Goal: Information Seeking & Learning: Learn about a topic

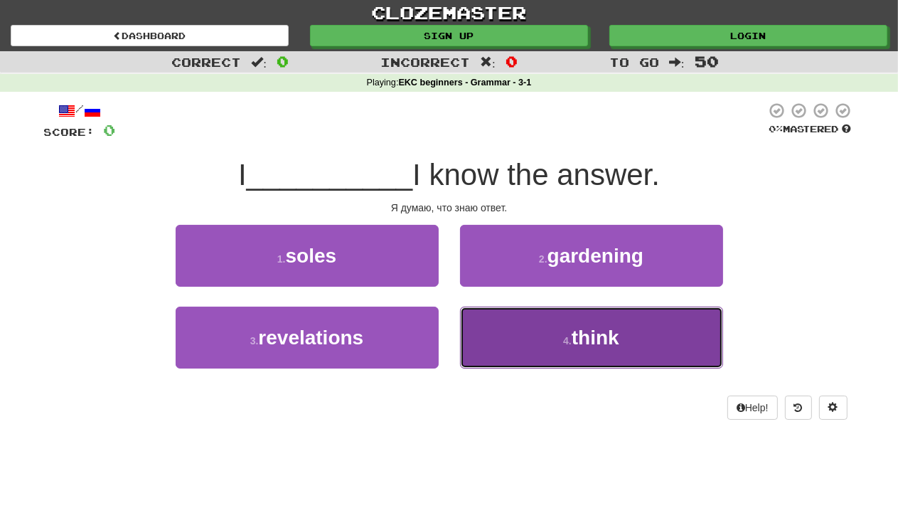
click at [567, 329] on button "4 . think" at bounding box center [591, 338] width 263 height 62
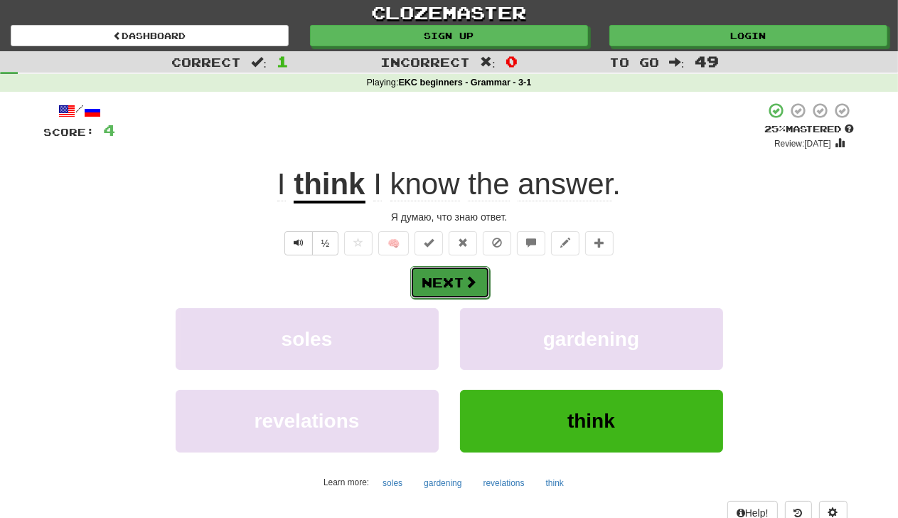
click at [449, 274] on button "Next" at bounding box center [450, 282] width 80 height 33
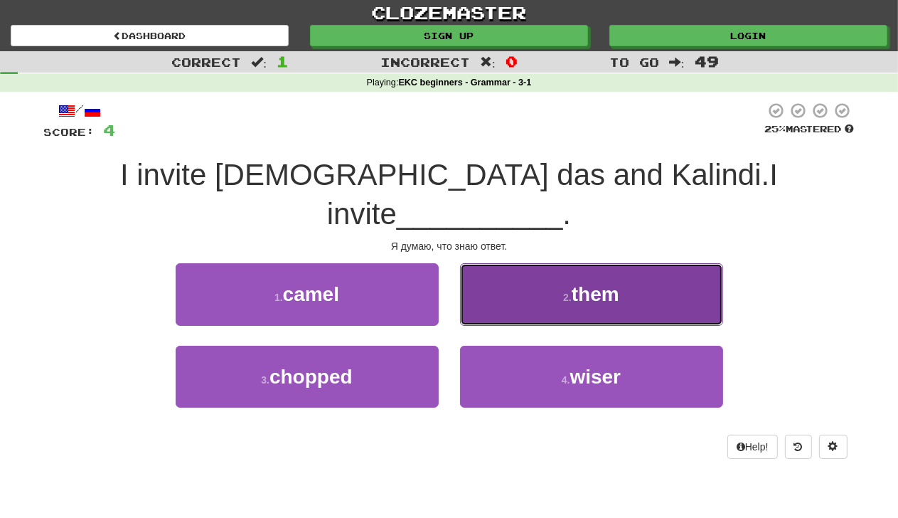
click at [609, 283] on ya-tr-span "them" at bounding box center [596, 294] width 48 height 22
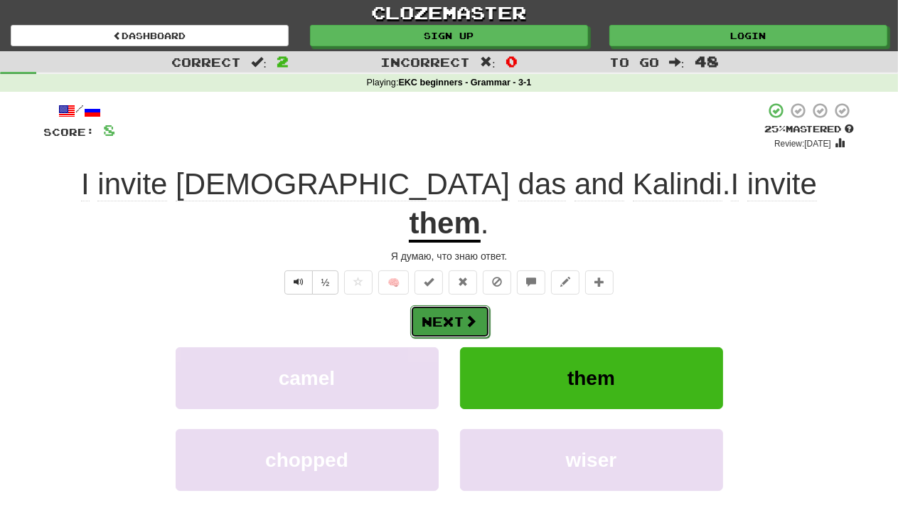
click at [462, 305] on button "Next" at bounding box center [450, 321] width 80 height 33
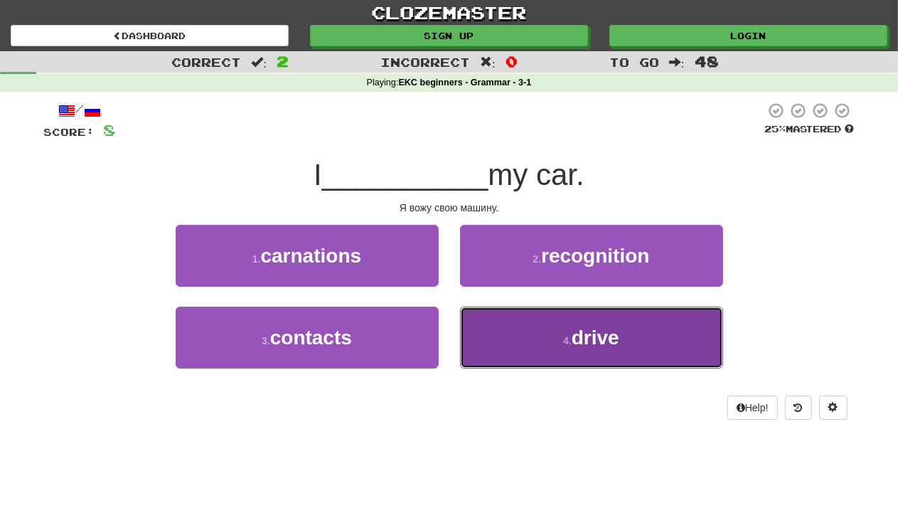
click at [597, 346] on span "drive" at bounding box center [596, 338] width 48 height 22
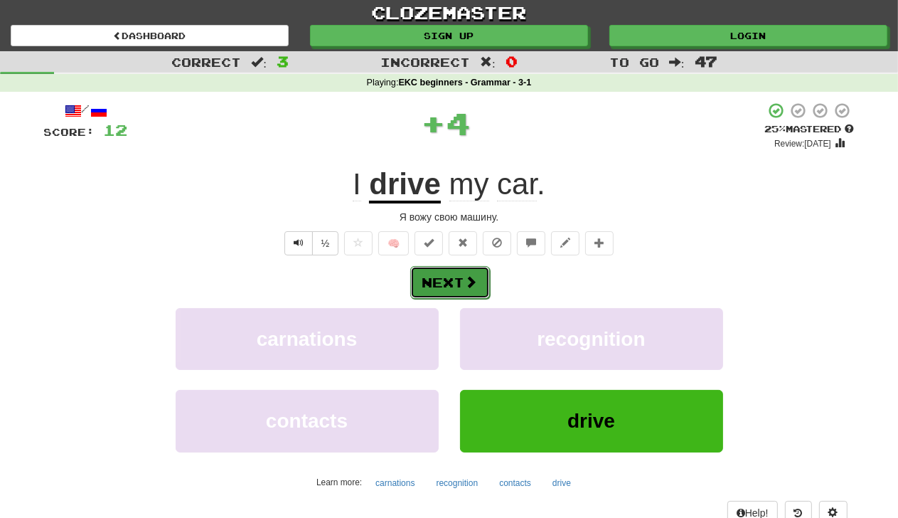
click at [435, 279] on button "Next" at bounding box center [450, 282] width 80 height 33
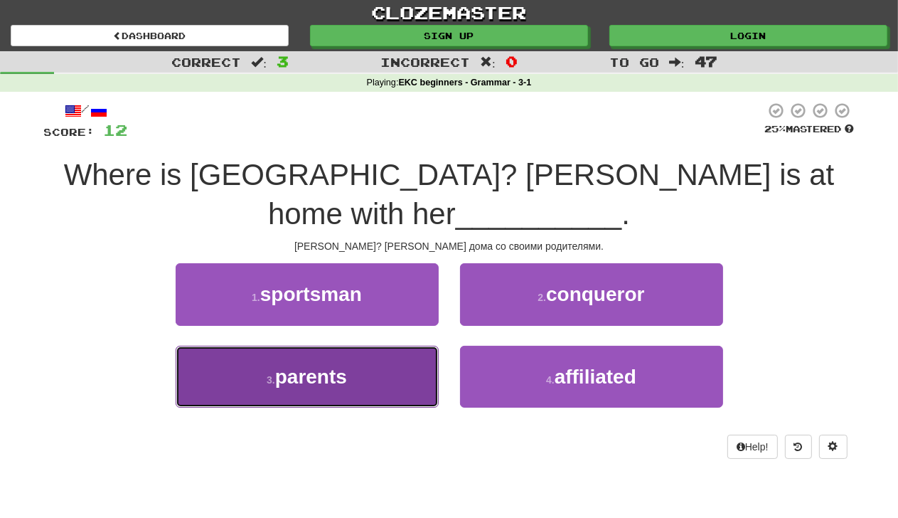
click at [346, 366] on span "parents" at bounding box center [311, 377] width 72 height 22
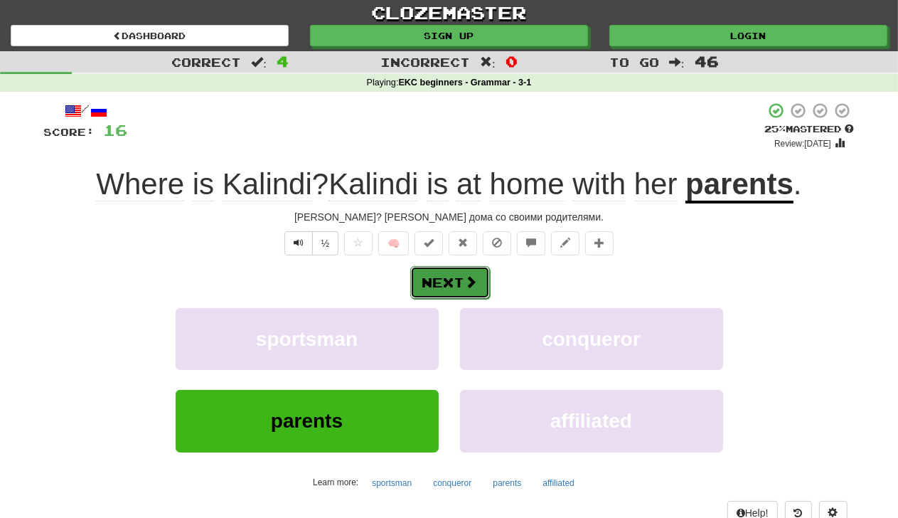
click at [462, 286] on button "Next" at bounding box center [450, 282] width 80 height 33
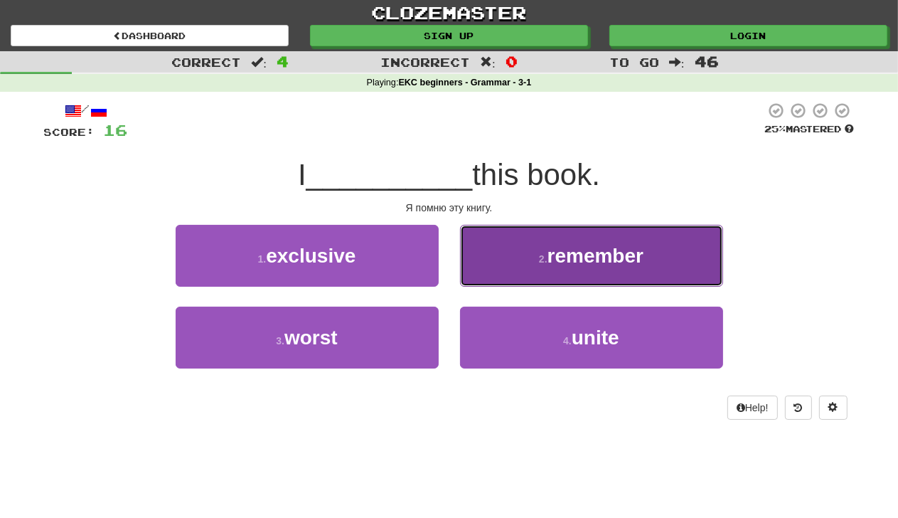
click at [653, 259] on button "2 . remember" at bounding box center [591, 256] width 263 height 62
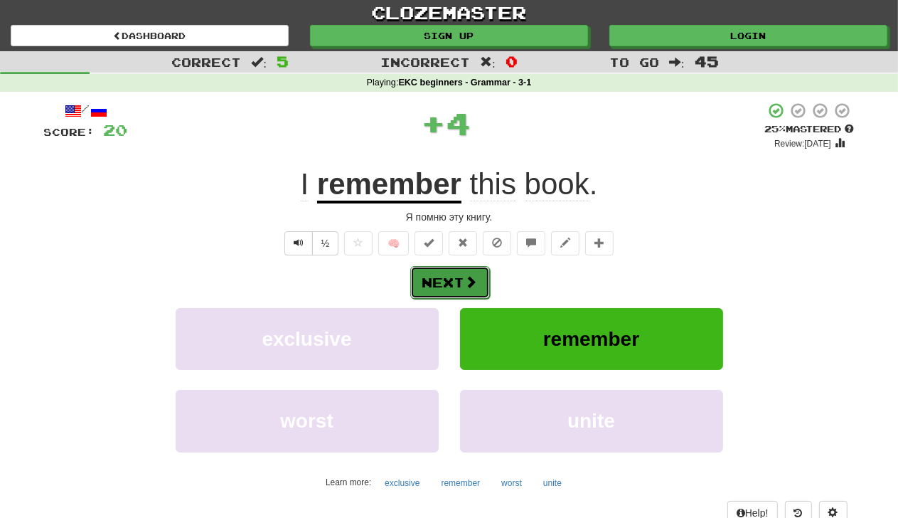
click at [440, 282] on button "Next" at bounding box center [450, 282] width 80 height 33
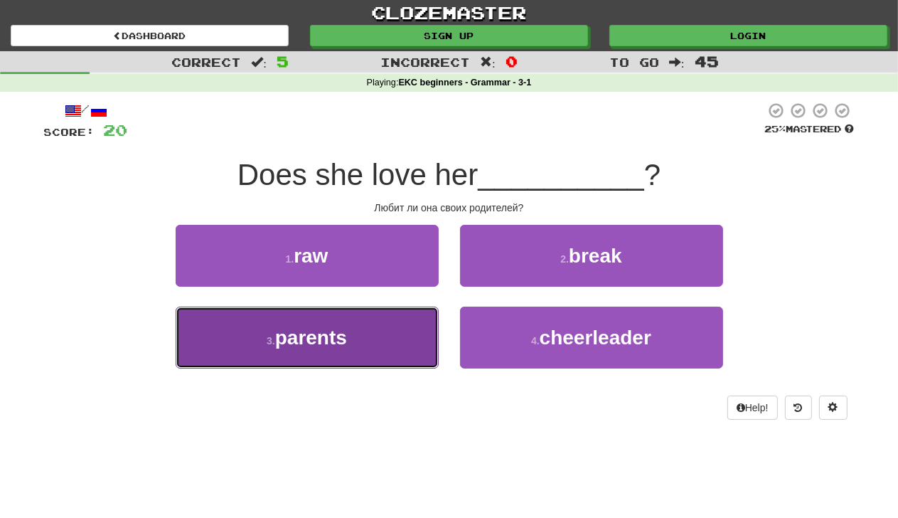
click at [364, 339] on button "3 . parents" at bounding box center [307, 338] width 263 height 62
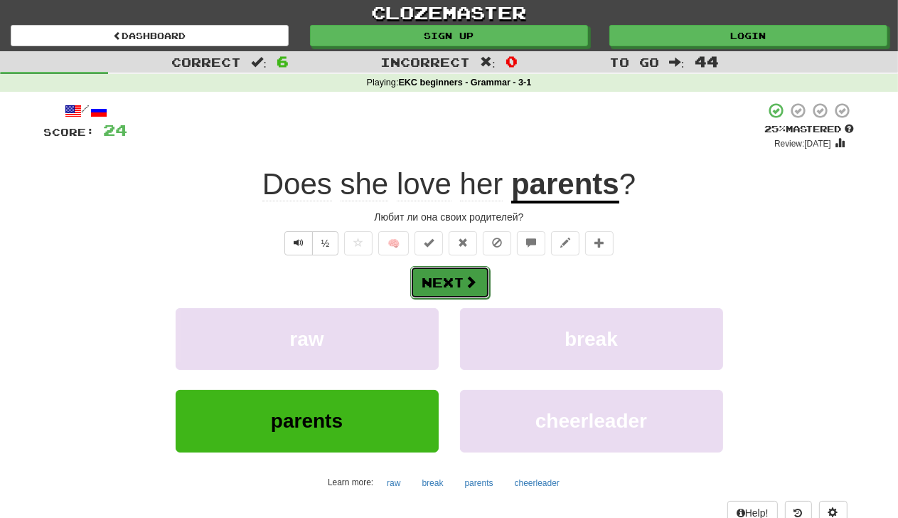
click at [443, 274] on button "Next" at bounding box center [450, 282] width 80 height 33
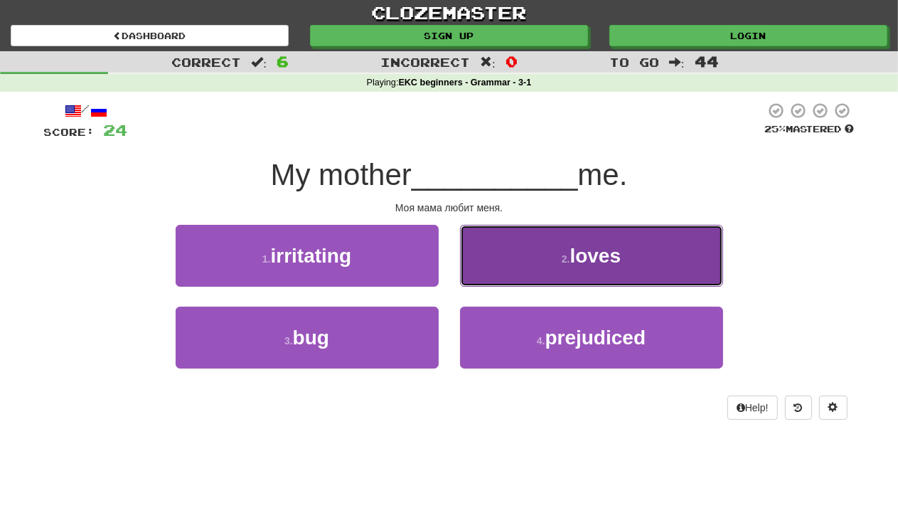
click at [603, 247] on span "loves" at bounding box center [595, 256] width 51 height 22
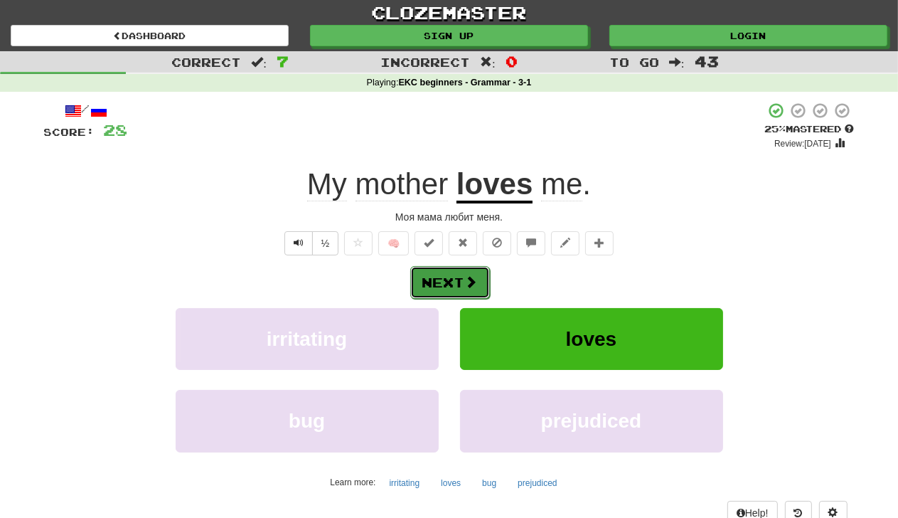
click at [458, 275] on button "Next" at bounding box center [450, 282] width 80 height 33
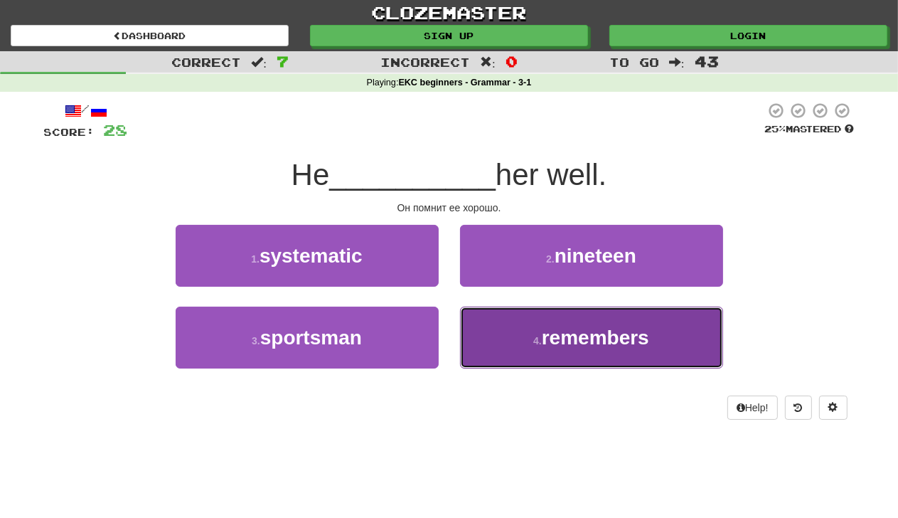
click at [592, 331] on span "remembers" at bounding box center [595, 338] width 107 height 22
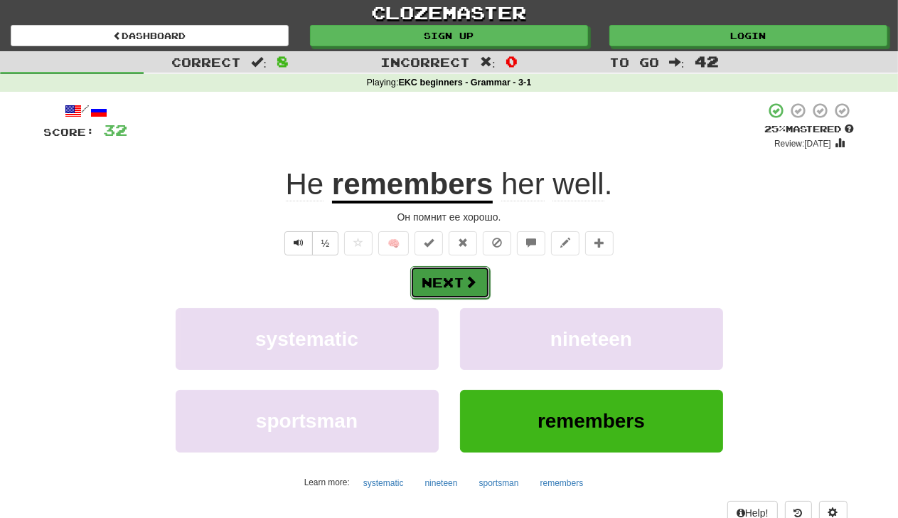
click at [442, 283] on button "Next" at bounding box center [450, 282] width 80 height 33
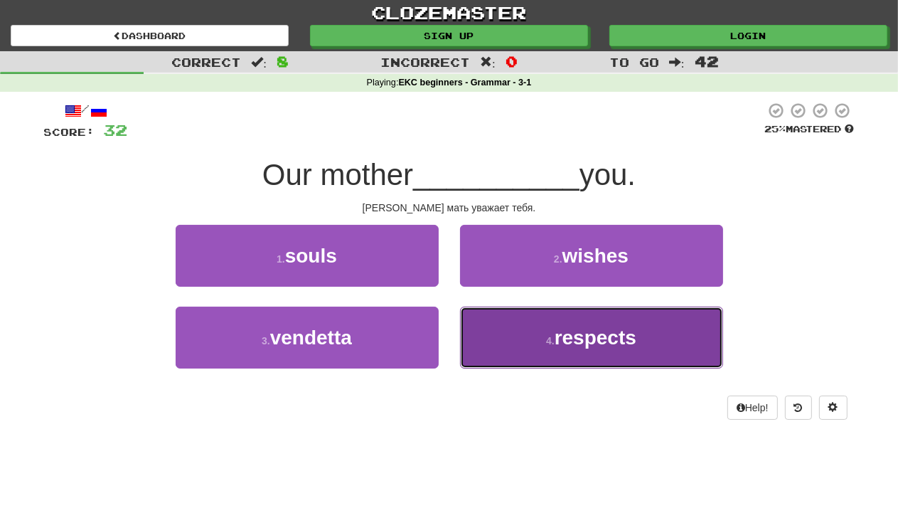
click at [585, 342] on span "respects" at bounding box center [596, 338] width 82 height 22
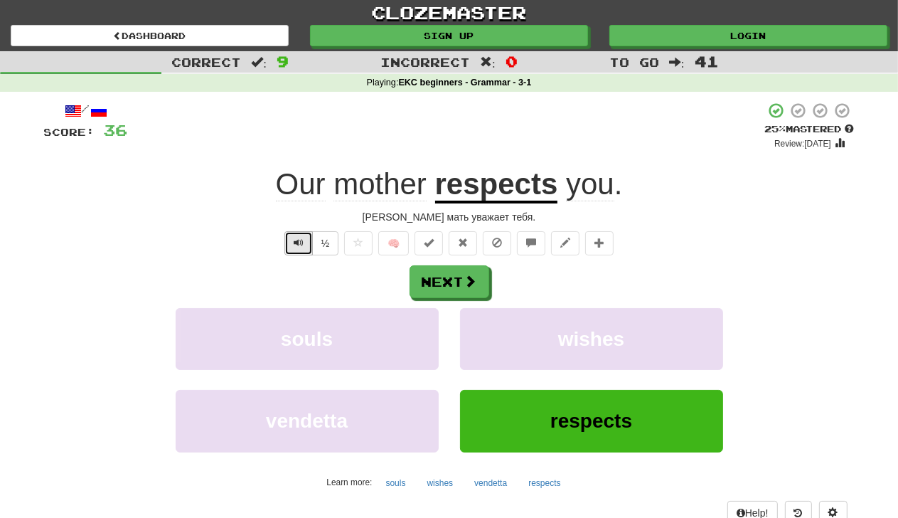
click at [292, 238] on button "Text-to-speech controls" at bounding box center [299, 243] width 28 height 24
click at [466, 279] on span at bounding box center [471, 281] width 13 height 13
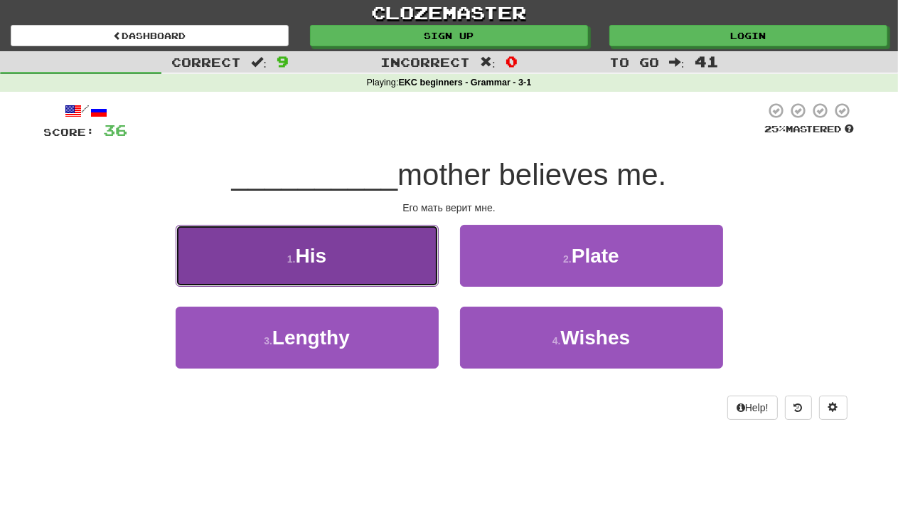
click at [304, 250] on span "His" at bounding box center [311, 256] width 31 height 22
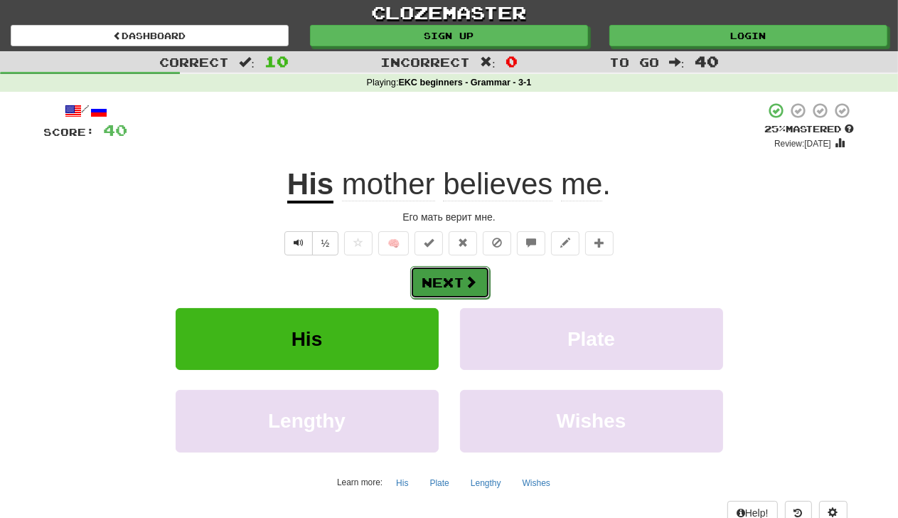
click at [452, 289] on button "Next" at bounding box center [450, 282] width 80 height 33
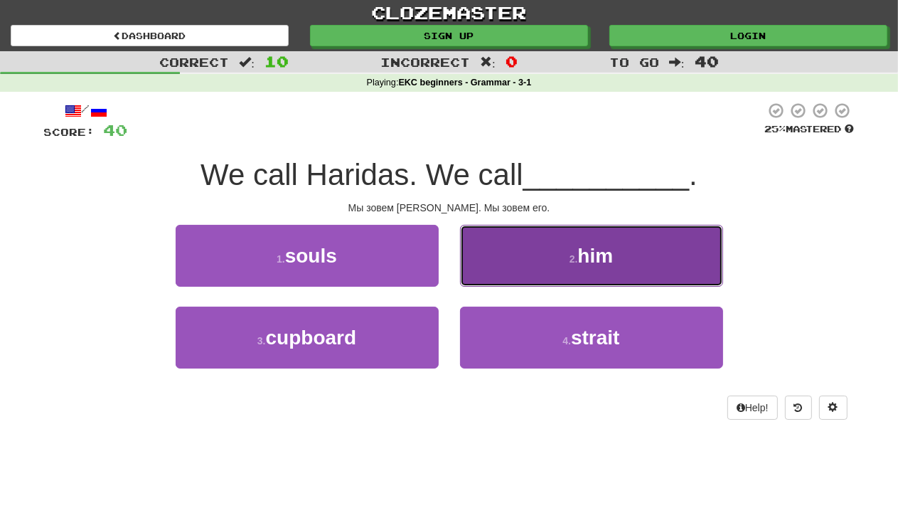
click at [622, 260] on button "2 . him" at bounding box center [591, 256] width 263 height 62
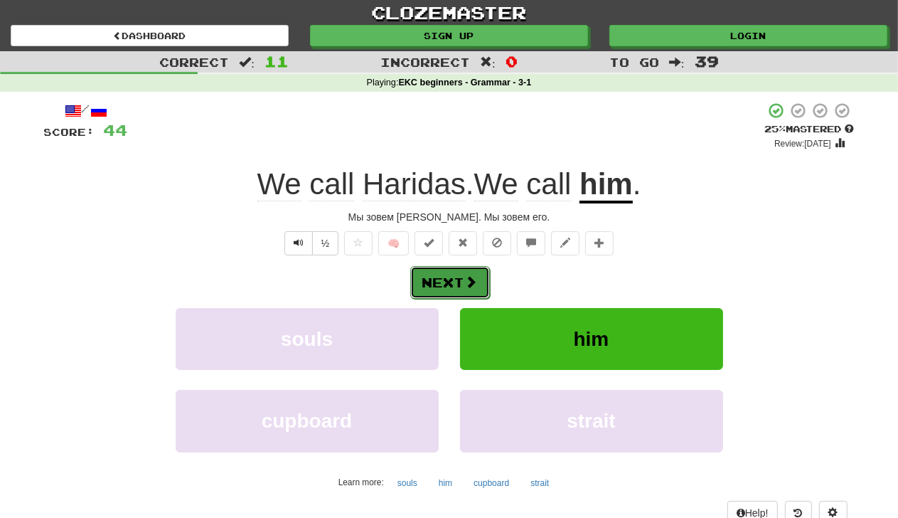
click at [462, 281] on button "Next" at bounding box center [450, 282] width 80 height 33
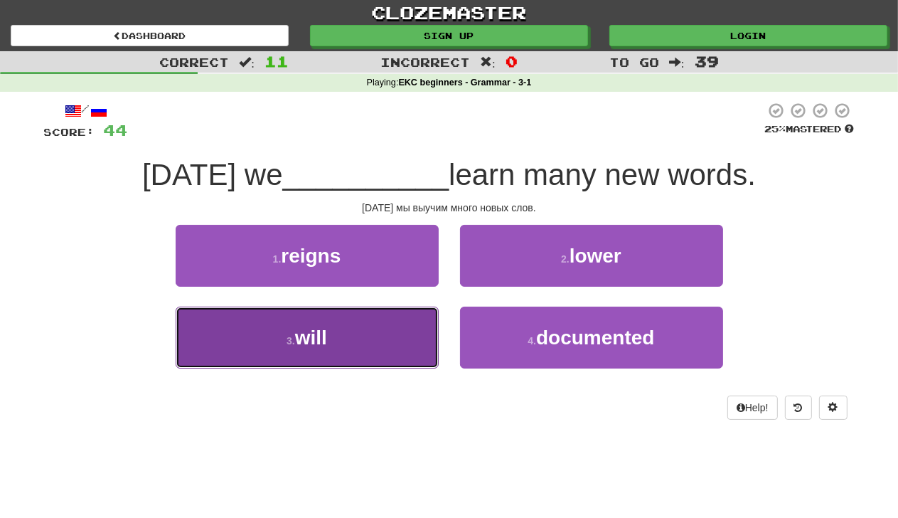
click at [331, 338] on button "3 . will" at bounding box center [307, 338] width 263 height 62
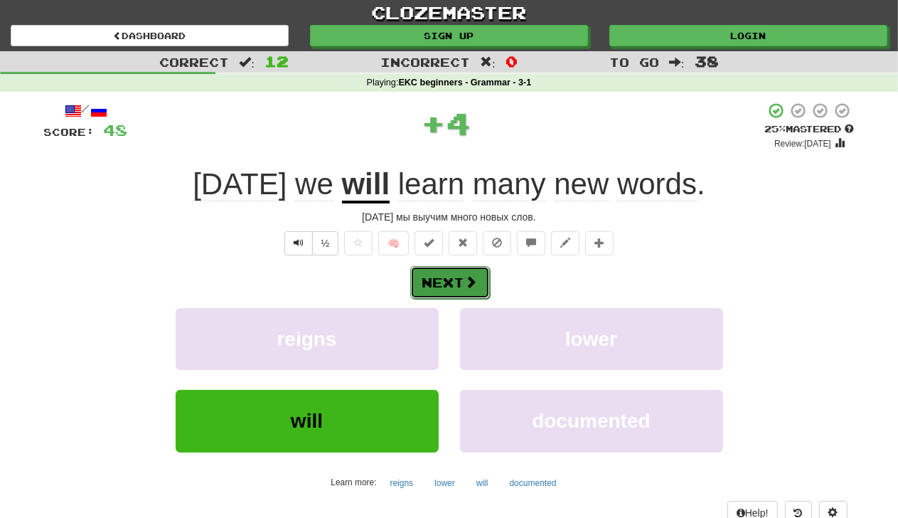
click at [450, 275] on button "Next" at bounding box center [450, 282] width 80 height 33
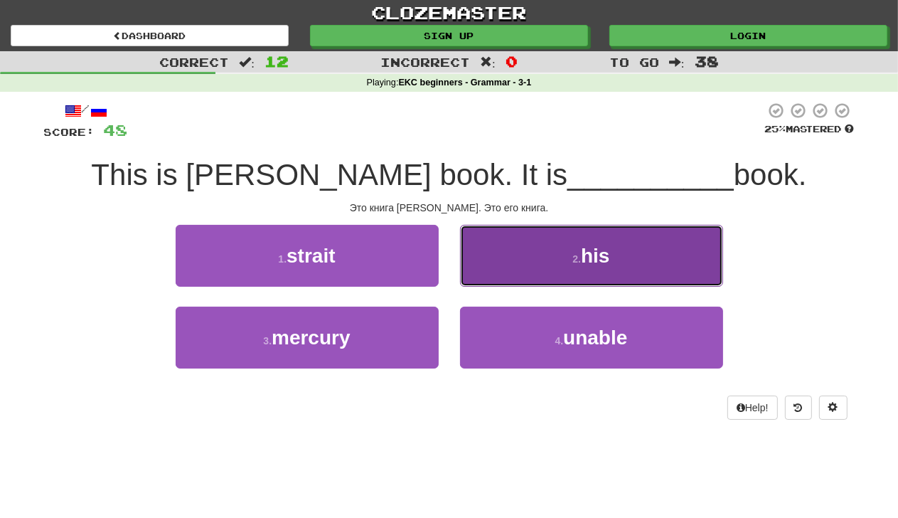
click at [636, 250] on button "2 . his" at bounding box center [591, 256] width 263 height 62
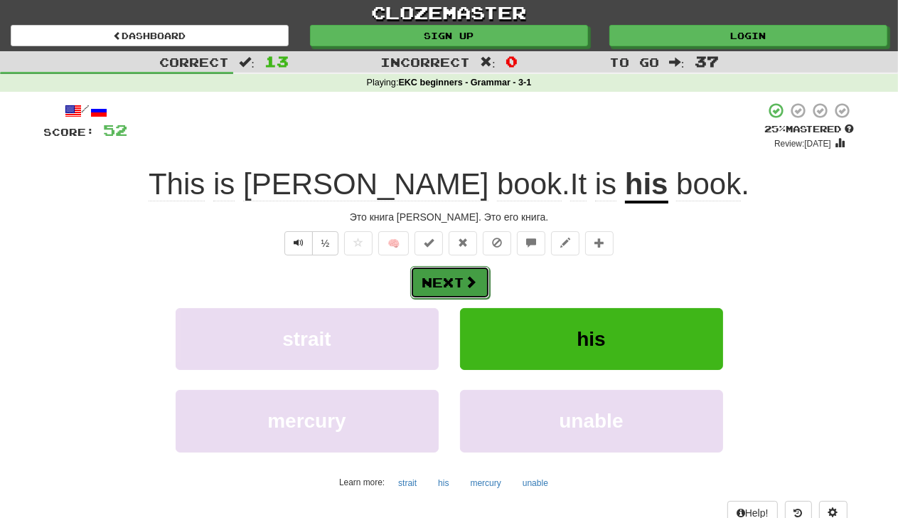
click at [462, 278] on button "Next" at bounding box center [450, 282] width 80 height 33
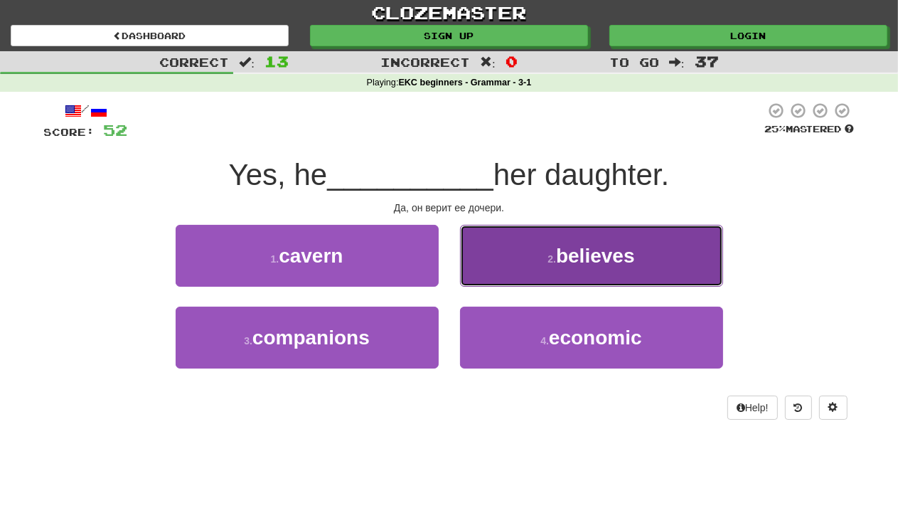
click at [575, 258] on span "believes" at bounding box center [595, 256] width 79 height 22
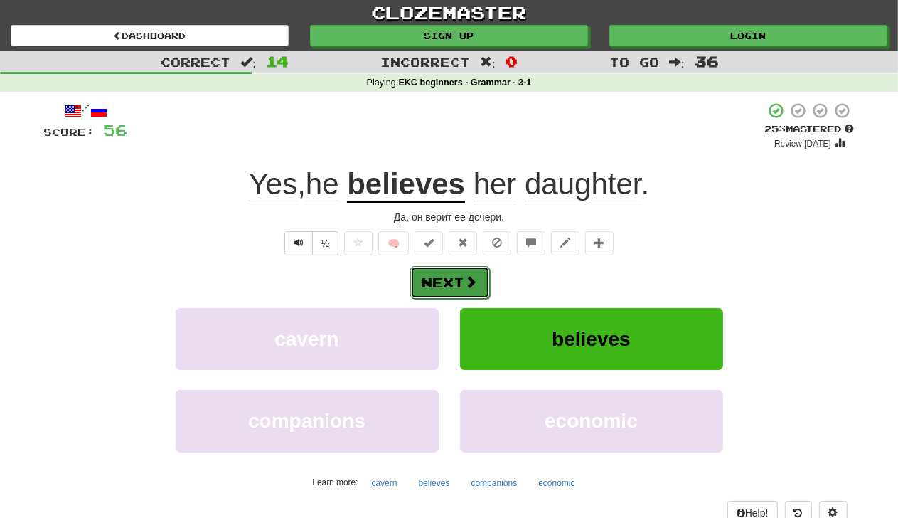
click at [455, 284] on button "Next" at bounding box center [450, 282] width 80 height 33
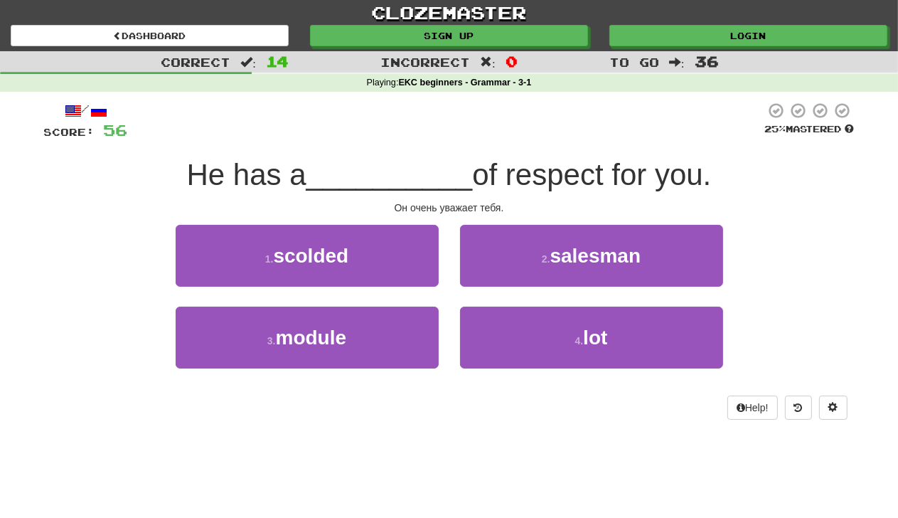
click at [450, 429] on div "/ Score: 56 25 % Mastered He has a __________ of respect for you. Он очень уваж…" at bounding box center [449, 266] width 811 height 348
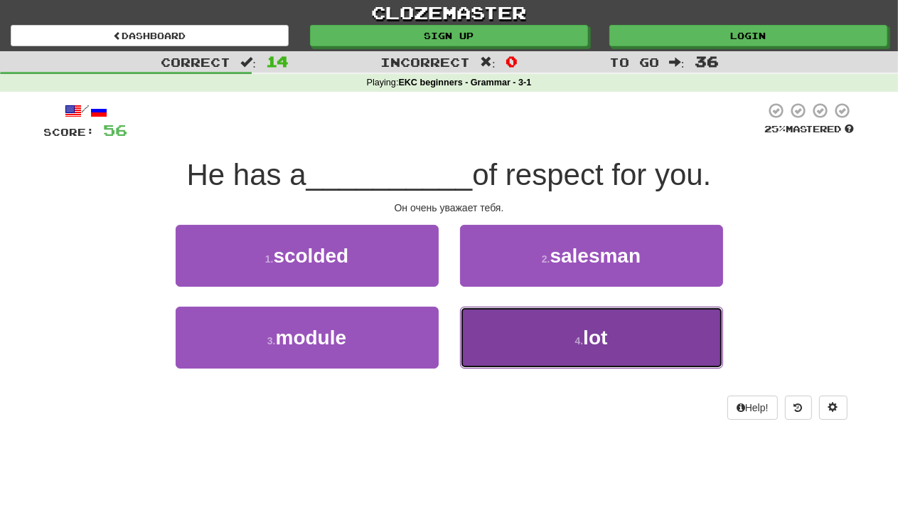
click at [579, 345] on small "4 ." at bounding box center [579, 340] width 9 height 11
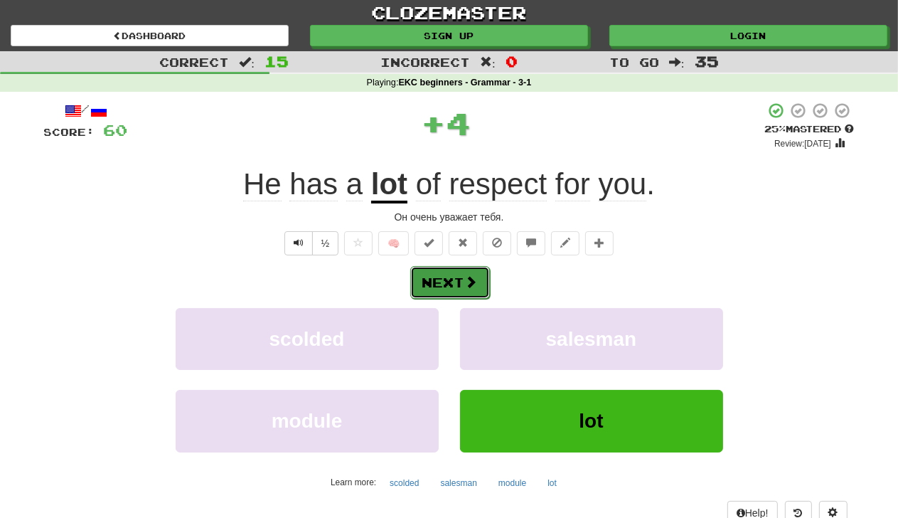
click at [442, 278] on button "Next" at bounding box center [450, 282] width 80 height 33
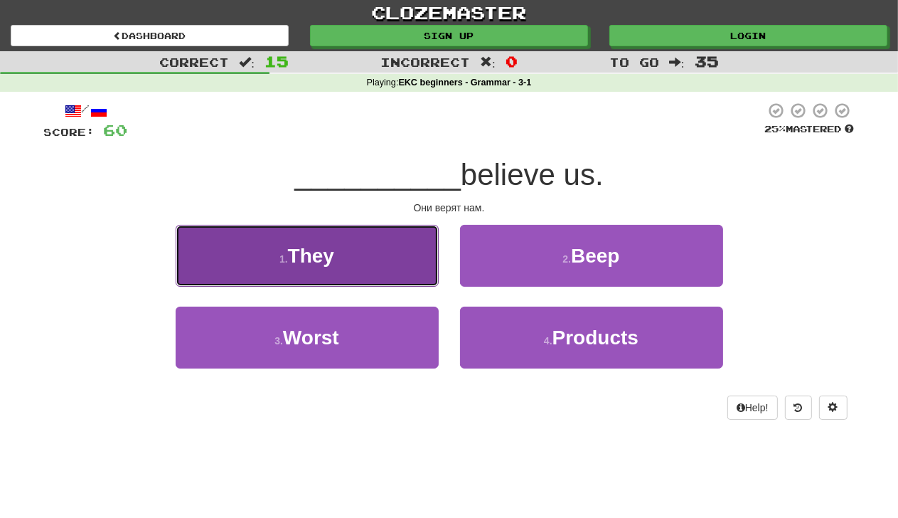
click at [333, 248] on span "They" at bounding box center [311, 256] width 46 height 22
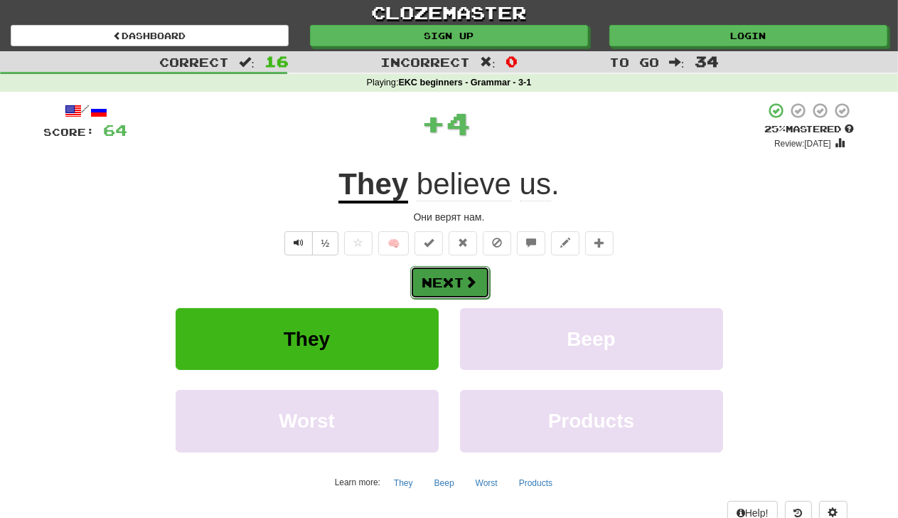
click at [420, 278] on button "Next" at bounding box center [450, 282] width 80 height 33
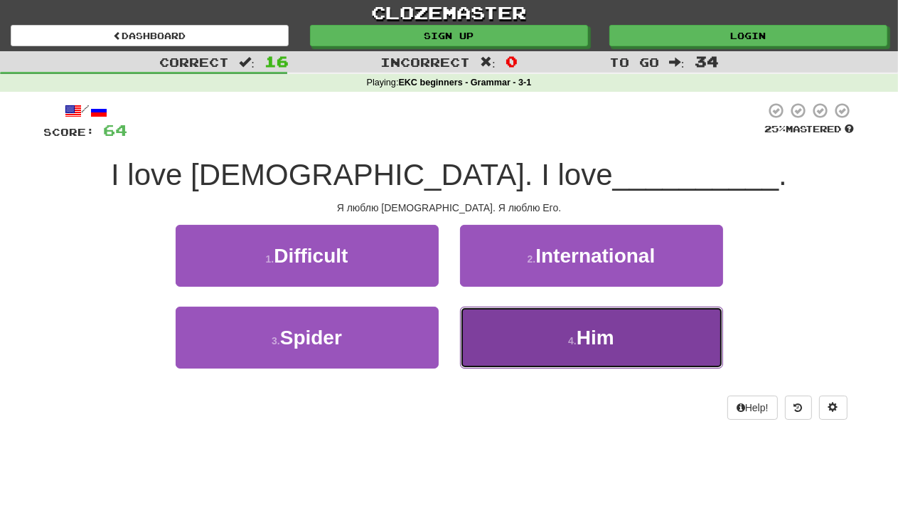
click at [608, 331] on span "Him" at bounding box center [596, 338] width 38 height 22
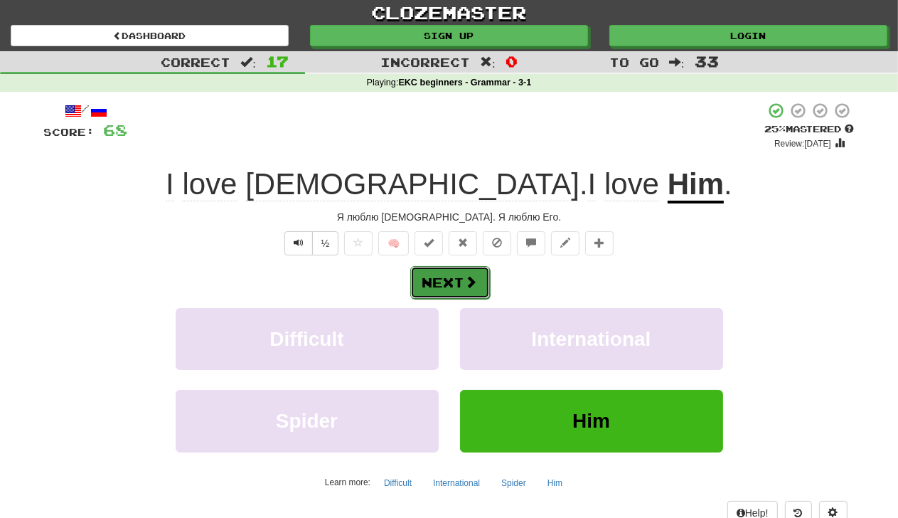
click at [452, 277] on button "Next" at bounding box center [450, 282] width 80 height 33
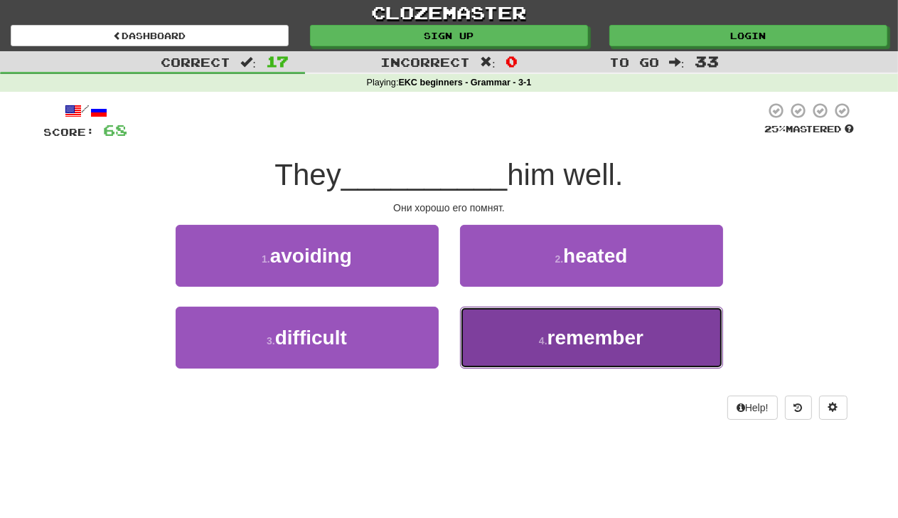
click at [606, 330] on span "remember" at bounding box center [596, 338] width 96 height 22
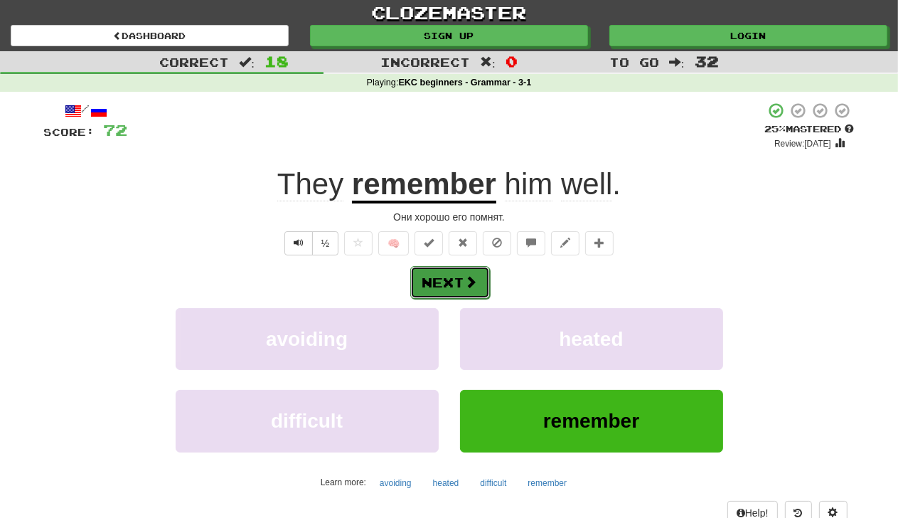
click at [472, 278] on span at bounding box center [471, 281] width 13 height 13
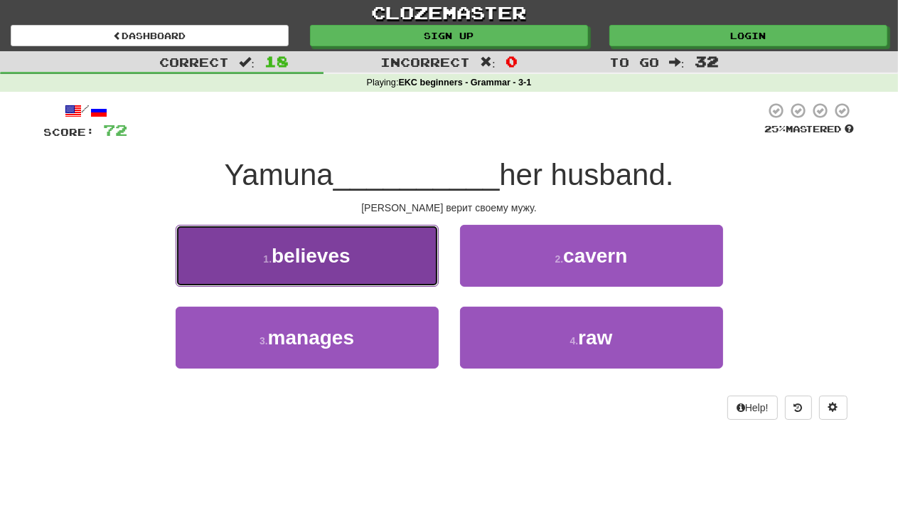
click at [356, 253] on button "1 . believes" at bounding box center [307, 256] width 263 height 62
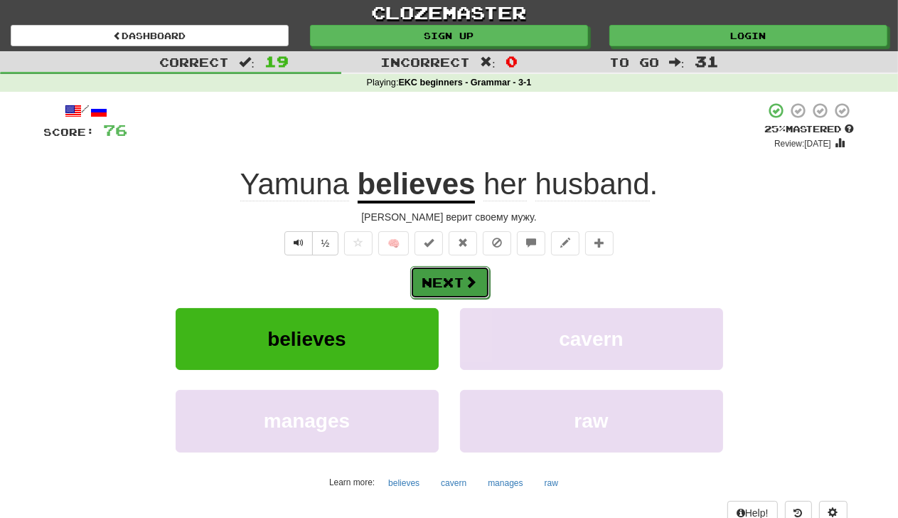
click at [438, 279] on button "Next" at bounding box center [450, 282] width 80 height 33
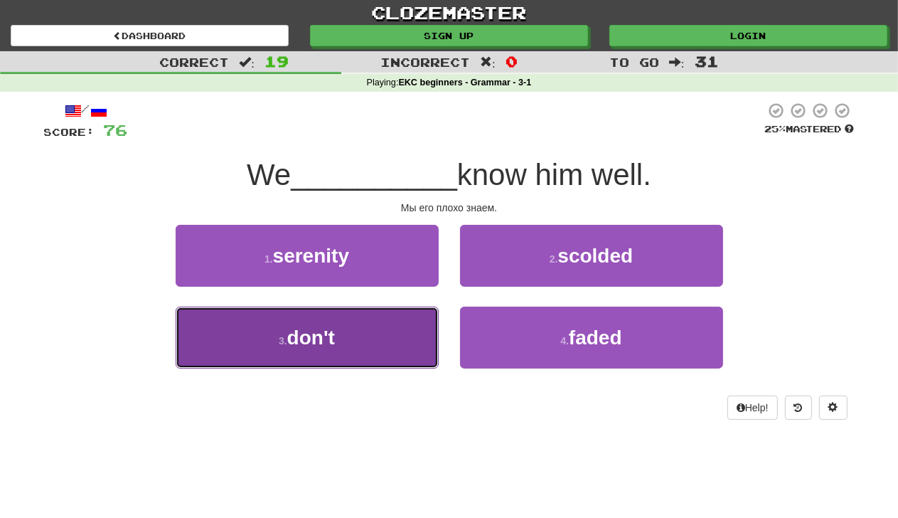
click at [295, 333] on span "don't" at bounding box center [311, 338] width 48 height 22
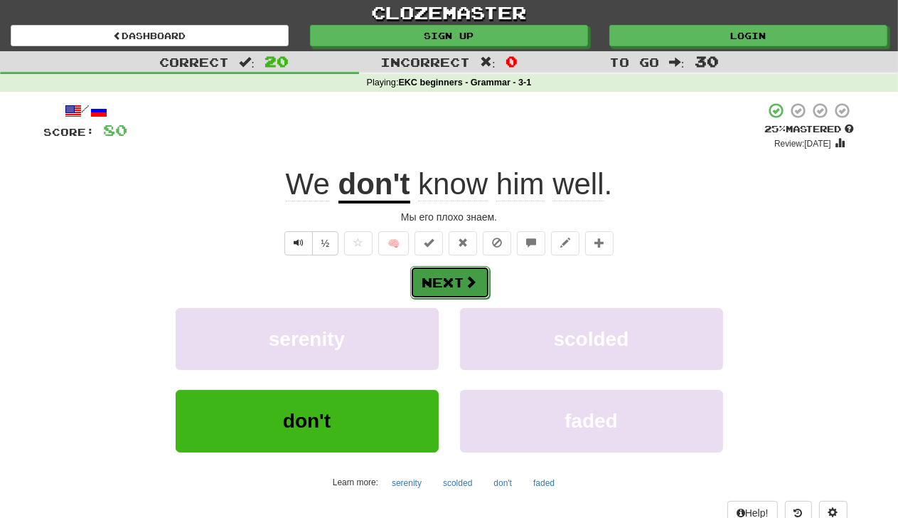
click at [444, 283] on button "Next" at bounding box center [450, 282] width 80 height 33
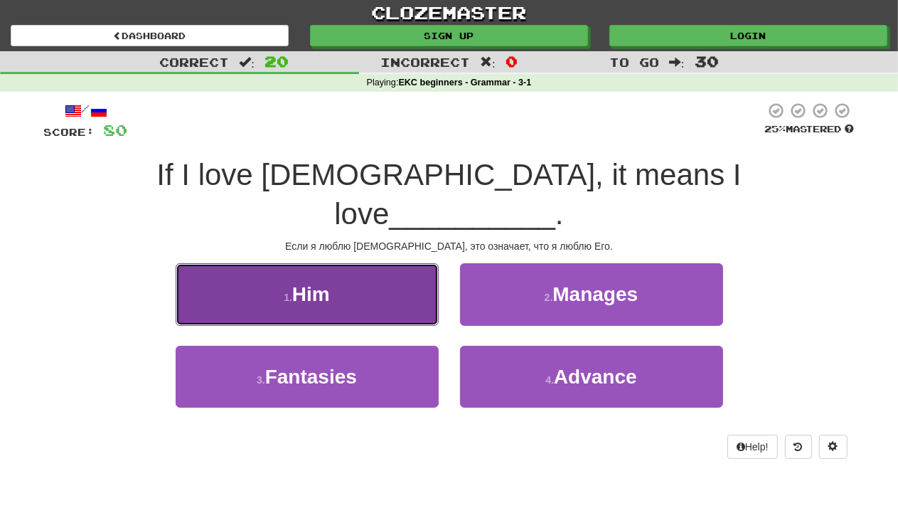
click at [319, 283] on span "Him" at bounding box center [311, 294] width 38 height 22
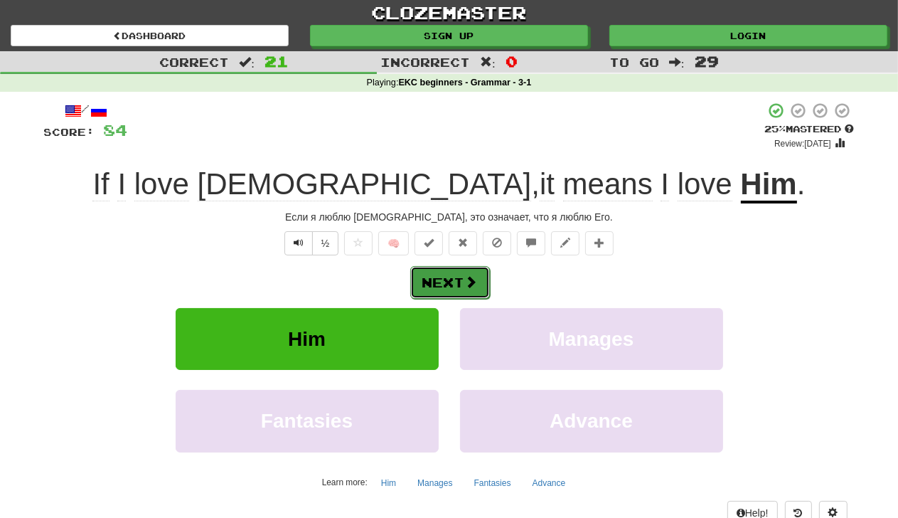
click at [469, 275] on span at bounding box center [471, 281] width 13 height 13
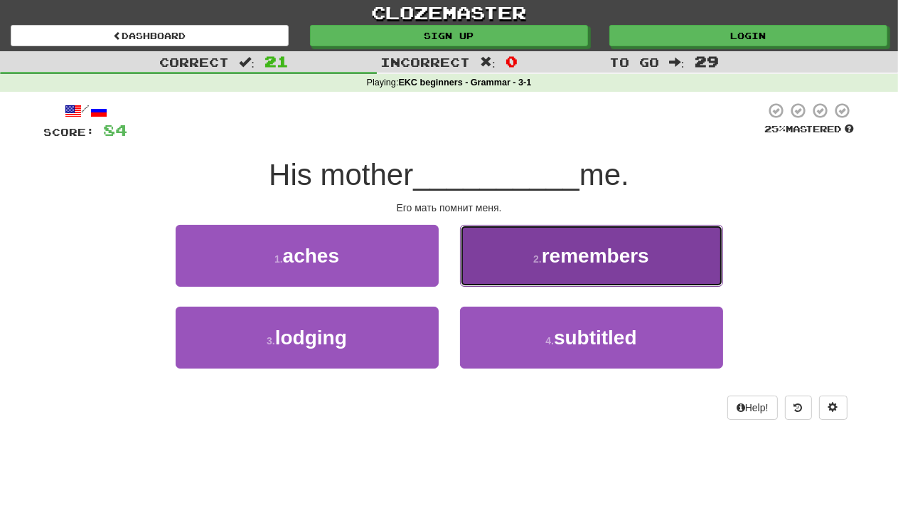
click at [612, 252] on span "remembers" at bounding box center [595, 256] width 107 height 22
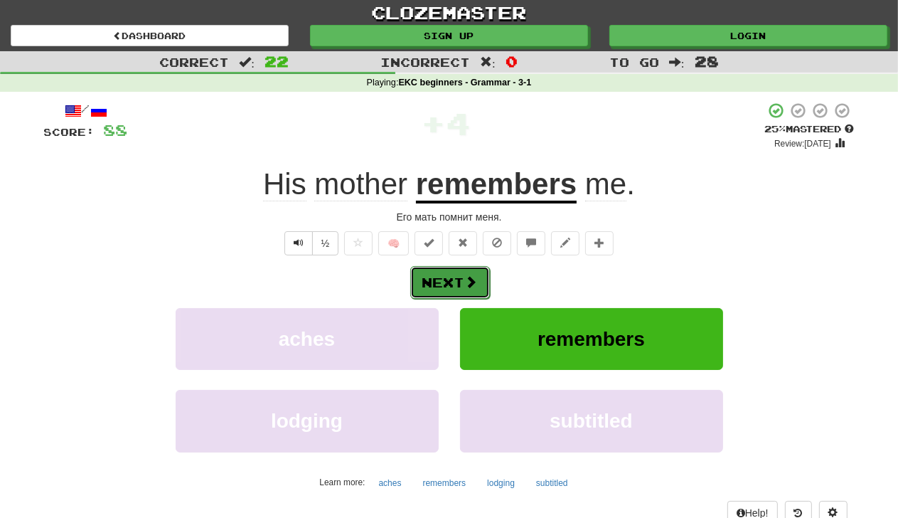
click at [434, 275] on button "Next" at bounding box center [450, 282] width 80 height 33
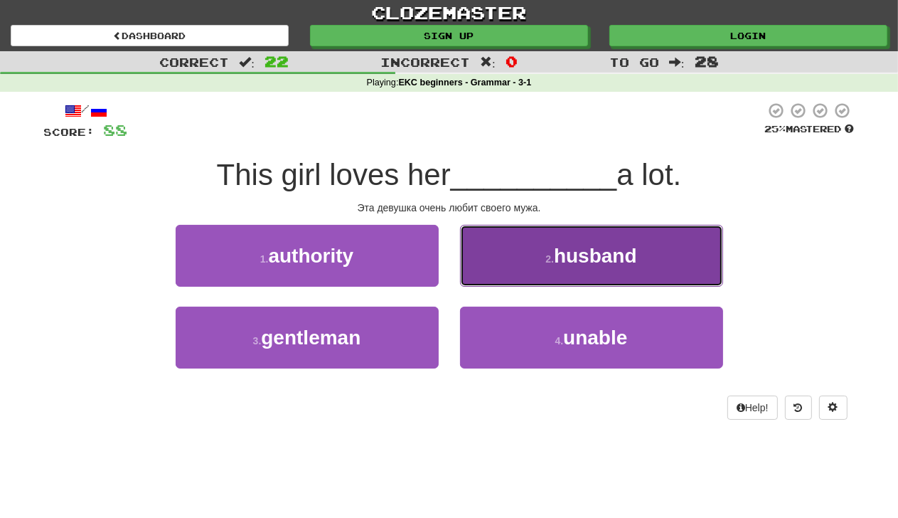
click at [618, 263] on span "husband" at bounding box center [595, 256] width 83 height 22
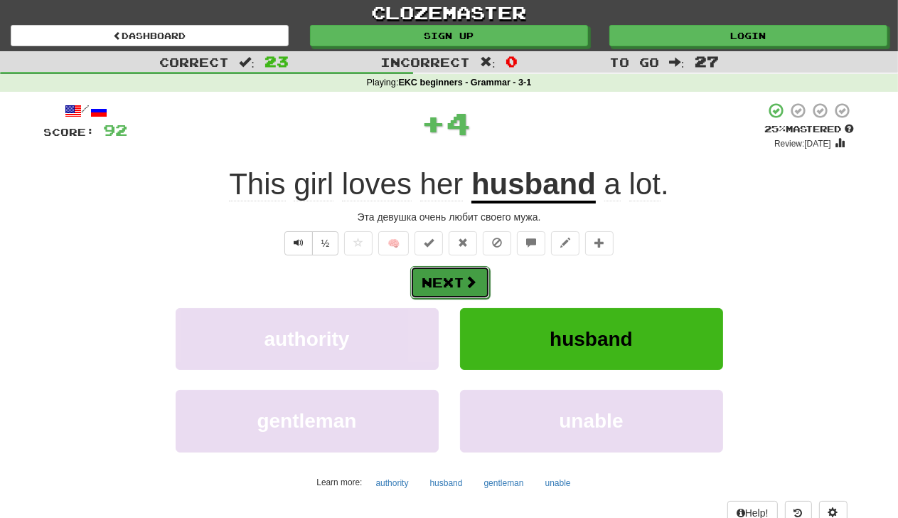
click at [450, 284] on button "Next" at bounding box center [450, 282] width 80 height 33
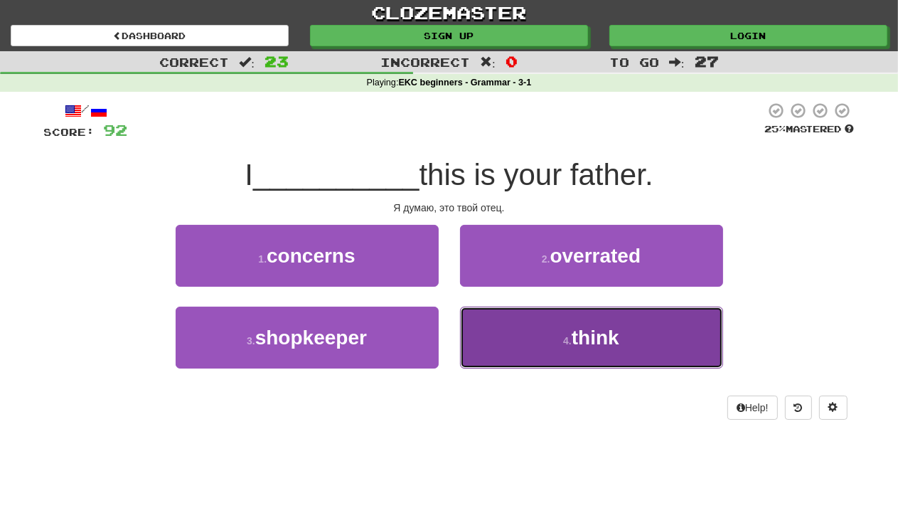
click at [617, 336] on span "think" at bounding box center [596, 338] width 48 height 22
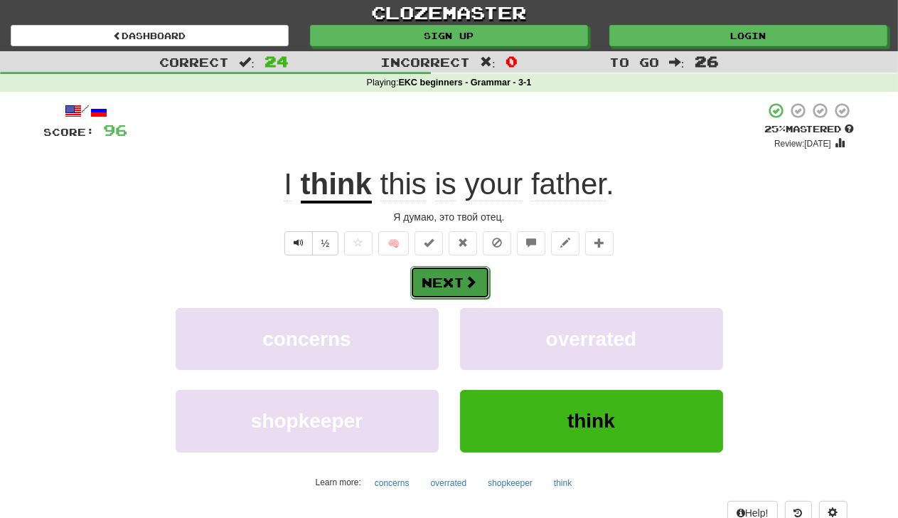
click at [437, 282] on button "Next" at bounding box center [450, 282] width 80 height 33
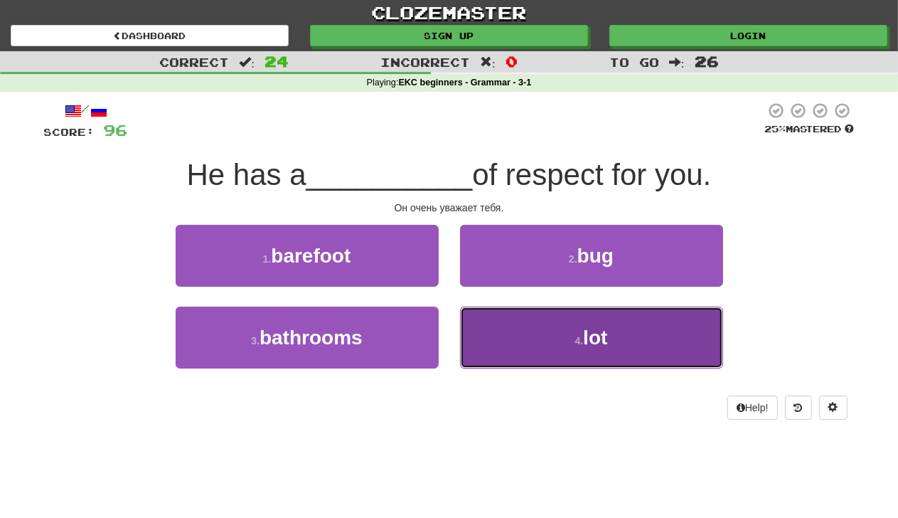
click at [588, 341] on span "lot" at bounding box center [595, 338] width 24 height 22
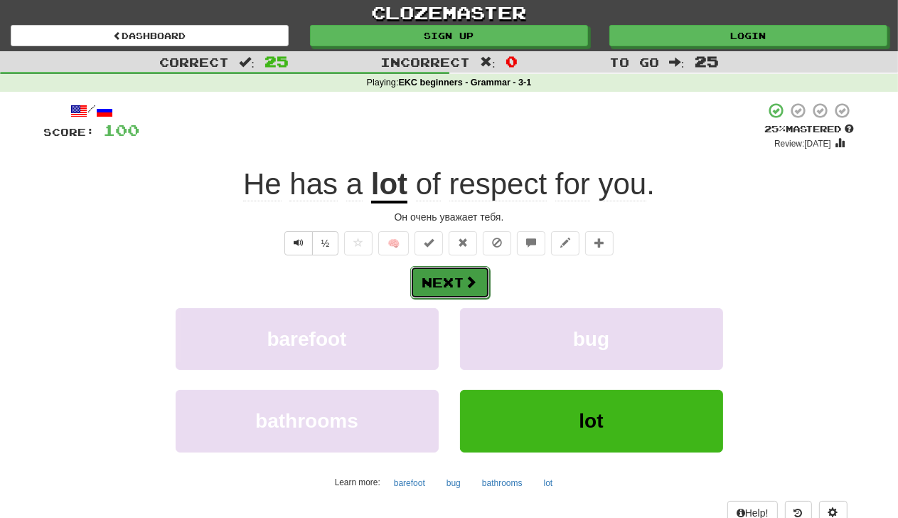
click at [456, 272] on button "Next" at bounding box center [450, 282] width 80 height 33
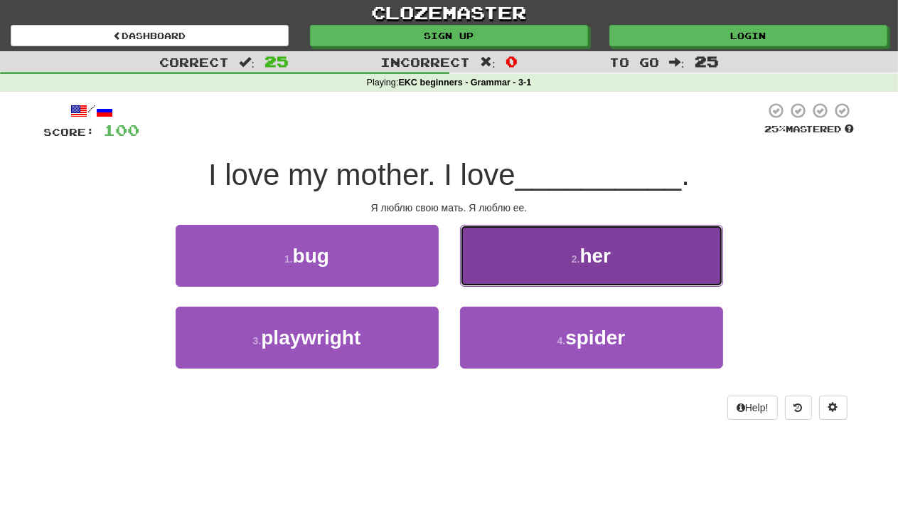
click at [590, 261] on span "her" at bounding box center [595, 256] width 31 height 22
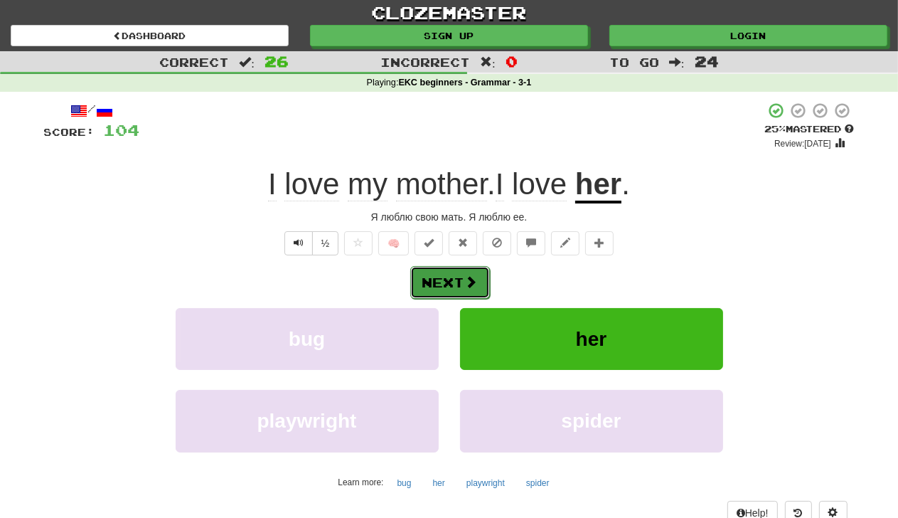
click at [463, 280] on button "Next" at bounding box center [450, 282] width 80 height 33
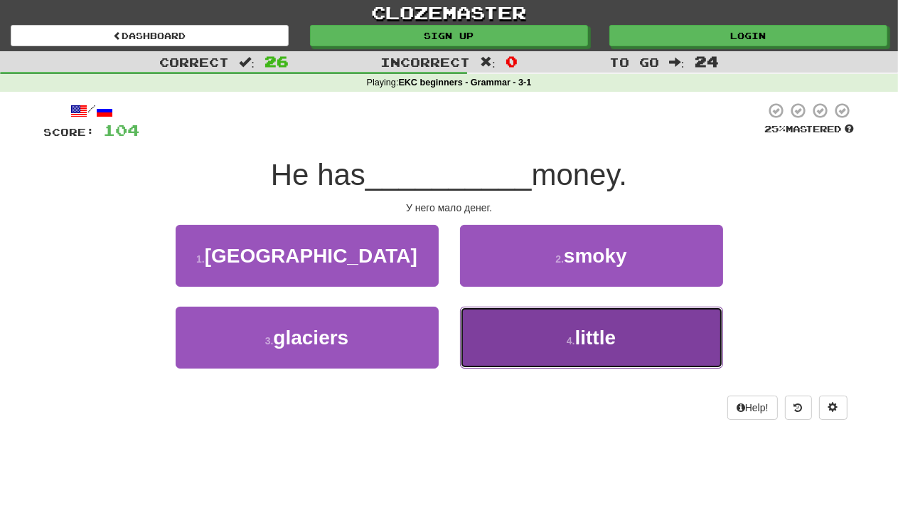
click at [589, 336] on span "little" at bounding box center [595, 338] width 41 height 22
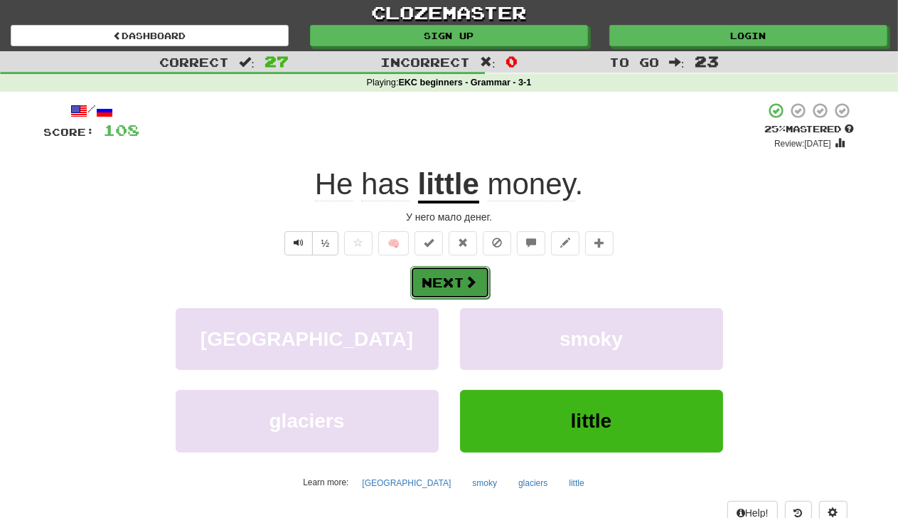
click at [455, 280] on button "Next" at bounding box center [450, 282] width 80 height 33
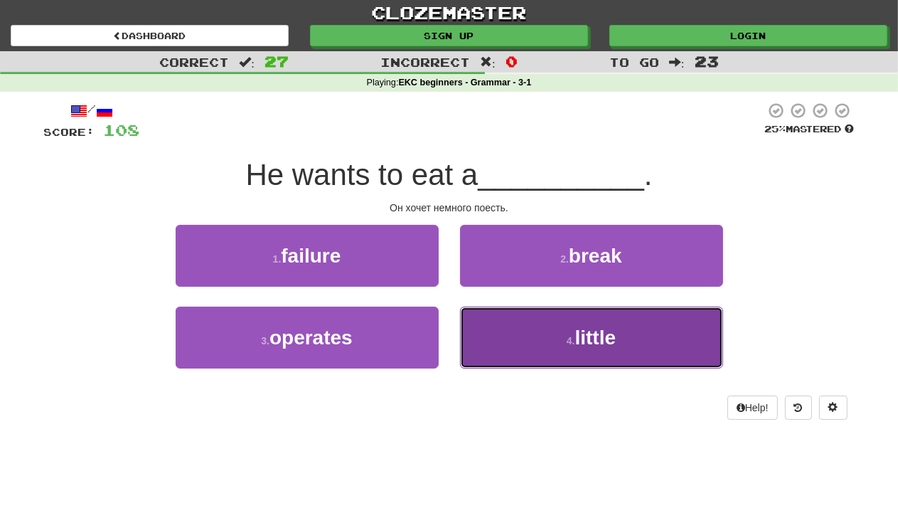
click at [603, 335] on span "little" at bounding box center [595, 338] width 41 height 22
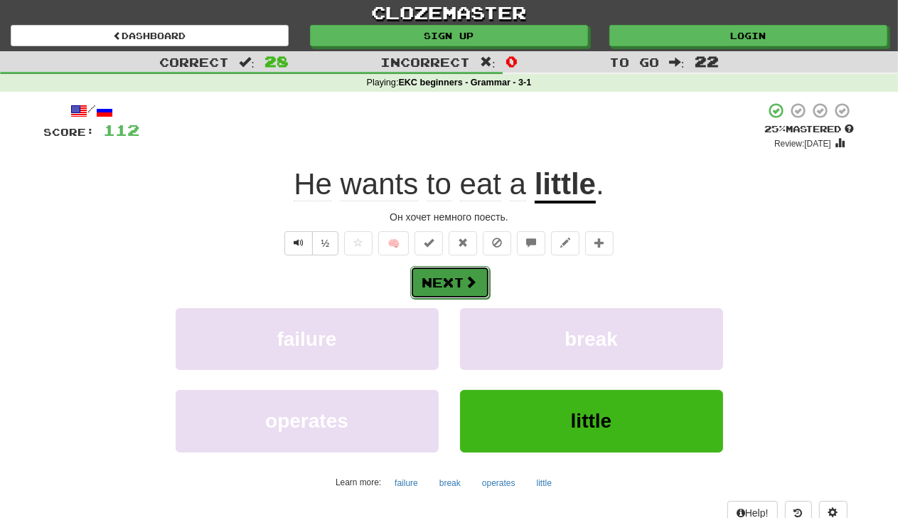
click at [454, 267] on button "Next" at bounding box center [450, 282] width 80 height 33
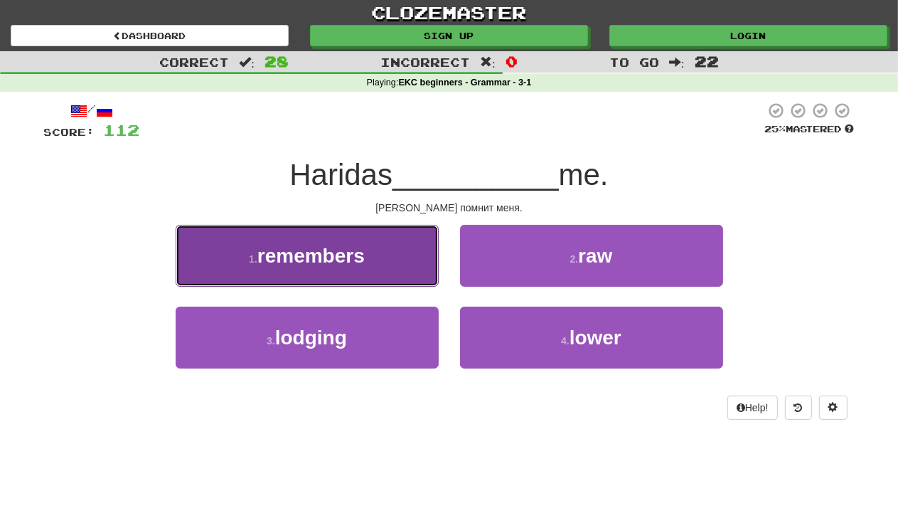
click at [350, 250] on span "remembers" at bounding box center [311, 256] width 107 height 22
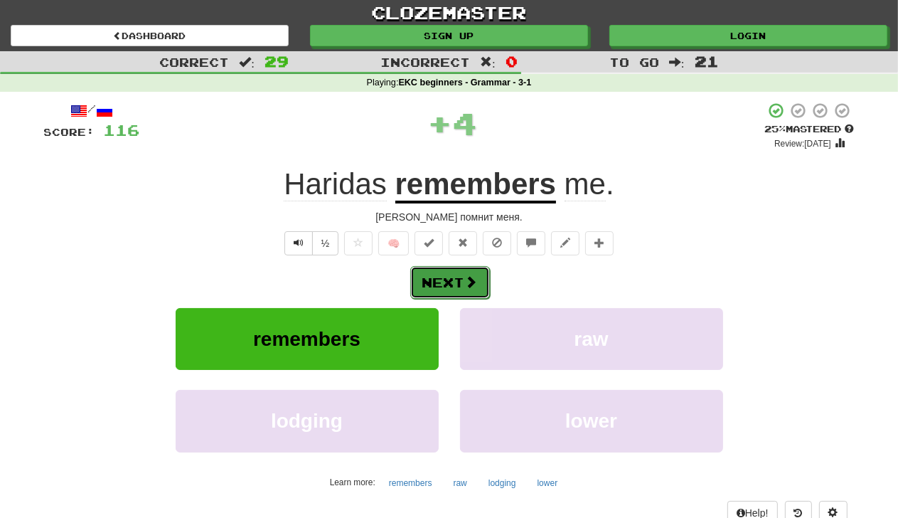
click at [467, 287] on span at bounding box center [471, 281] width 13 height 13
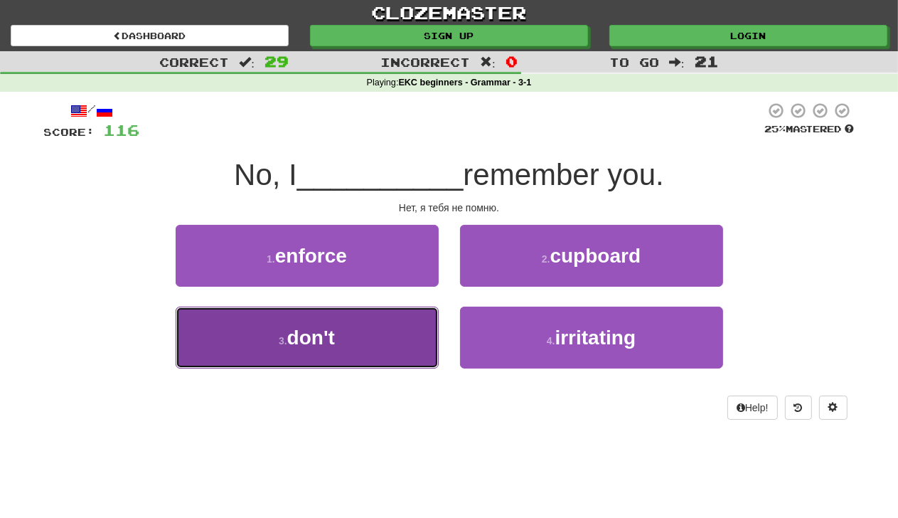
click at [319, 343] on span "don't" at bounding box center [311, 338] width 48 height 22
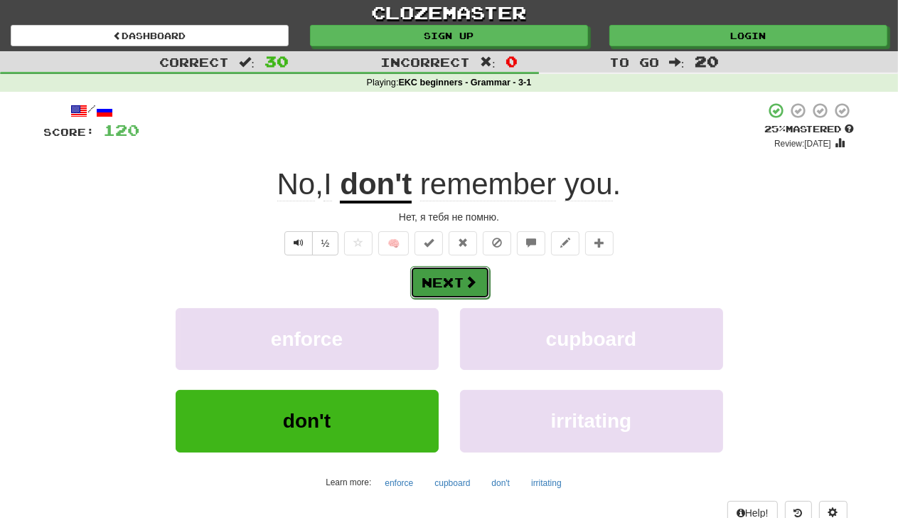
click at [460, 285] on button "Next" at bounding box center [450, 282] width 80 height 33
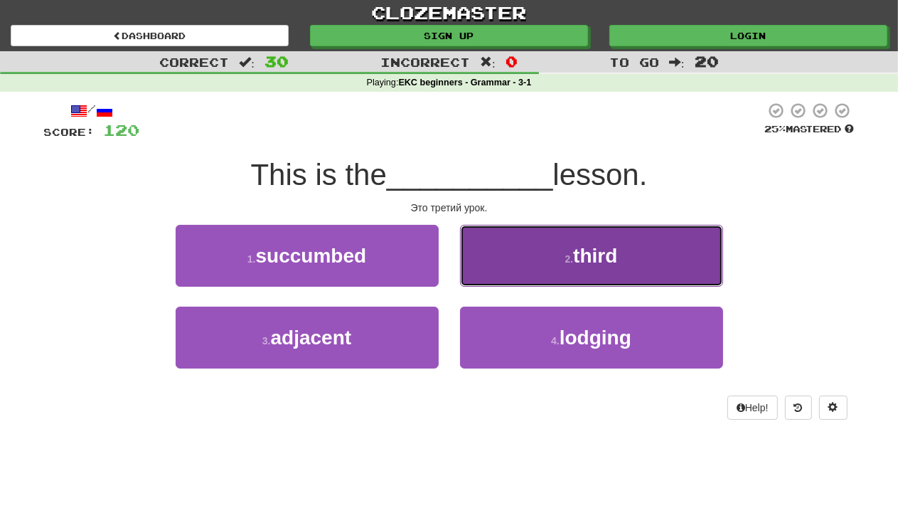
click at [585, 262] on span "third" at bounding box center [595, 256] width 44 height 22
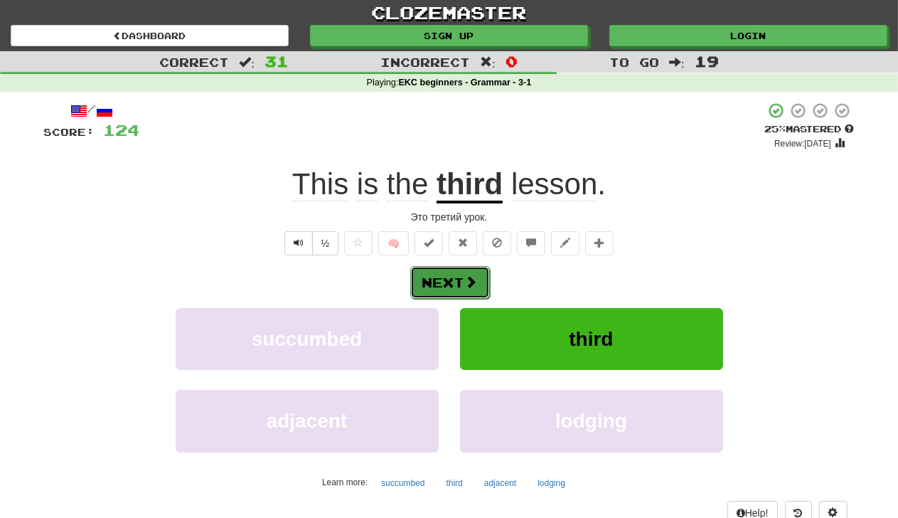
click at [436, 282] on button "Next" at bounding box center [450, 282] width 80 height 33
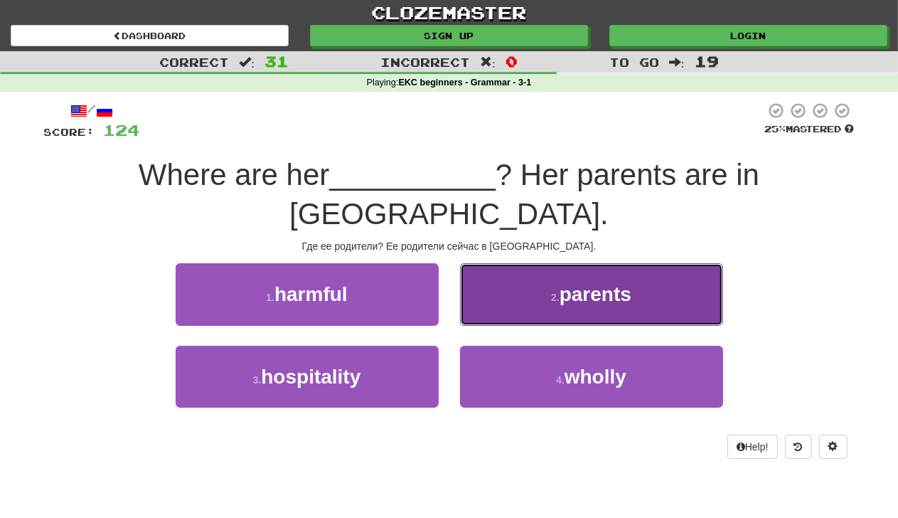
click at [602, 283] on span "parents" at bounding box center [596, 294] width 72 height 22
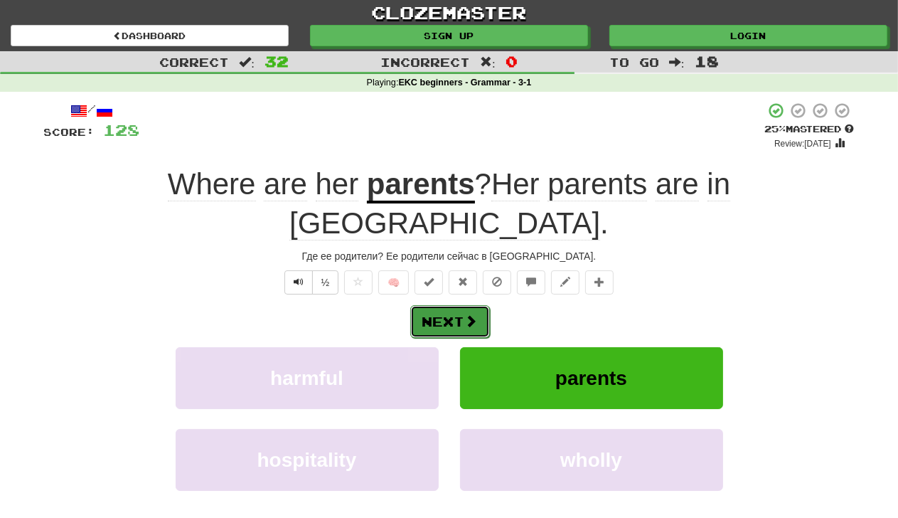
click at [444, 305] on button "Next" at bounding box center [450, 321] width 80 height 33
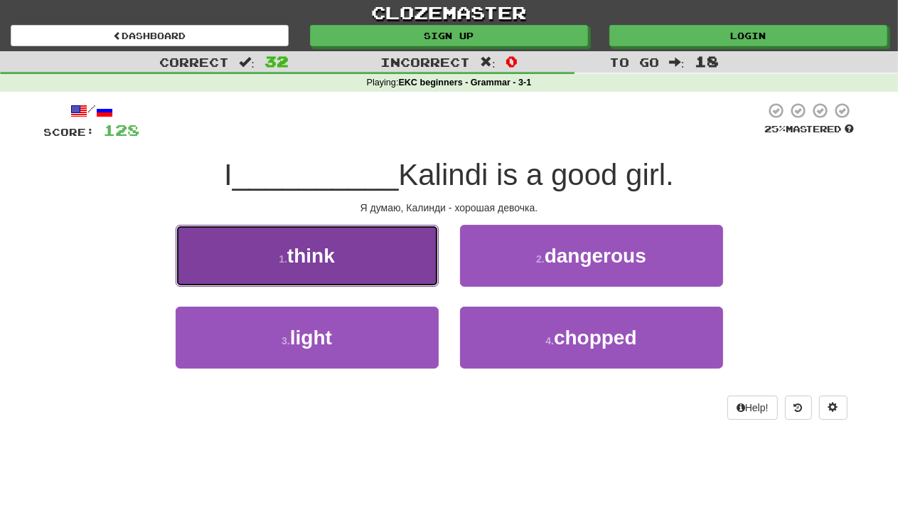
click at [357, 248] on button "1 . think" at bounding box center [307, 256] width 263 height 62
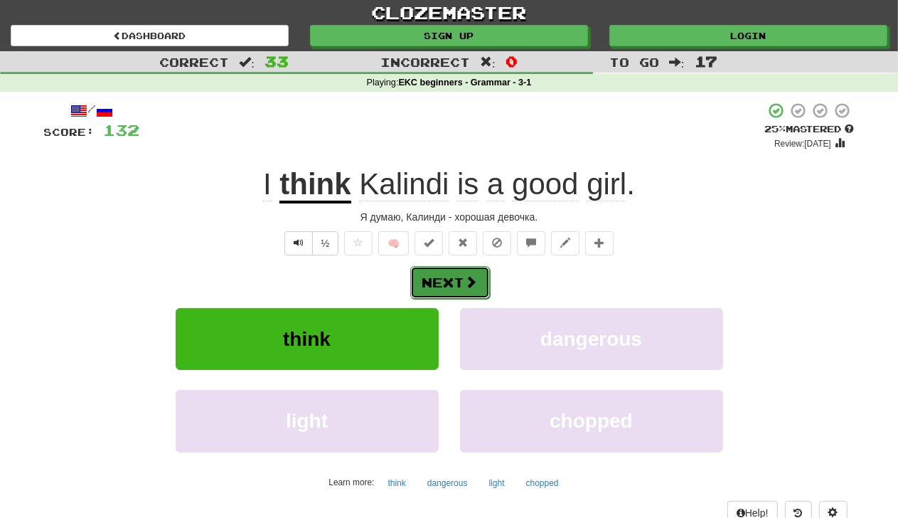
click at [452, 289] on button "Next" at bounding box center [450, 282] width 80 height 33
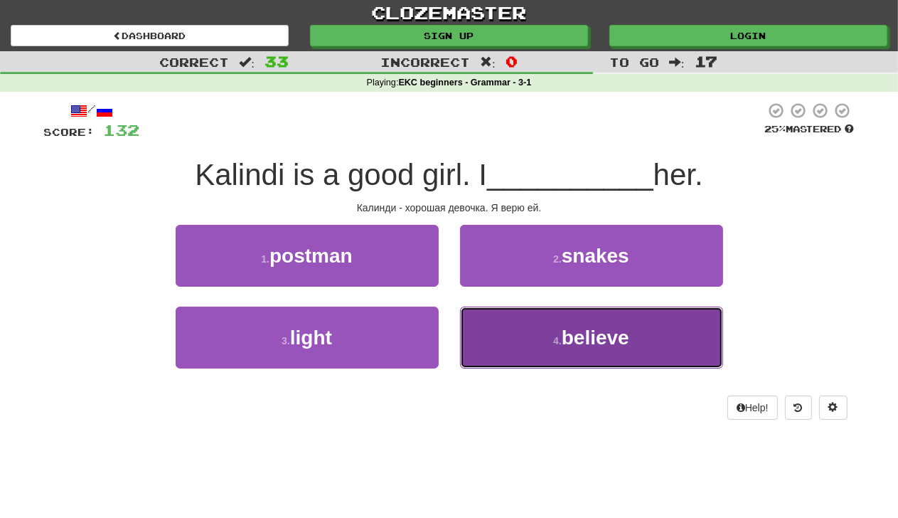
click at [612, 332] on span "believe" at bounding box center [596, 338] width 68 height 22
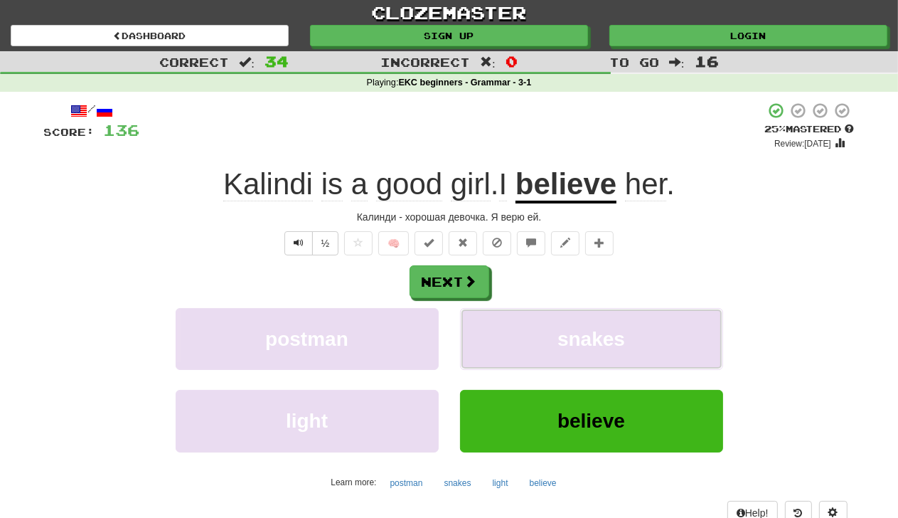
click at [612, 332] on span "snakes" at bounding box center [592, 339] width 68 height 22
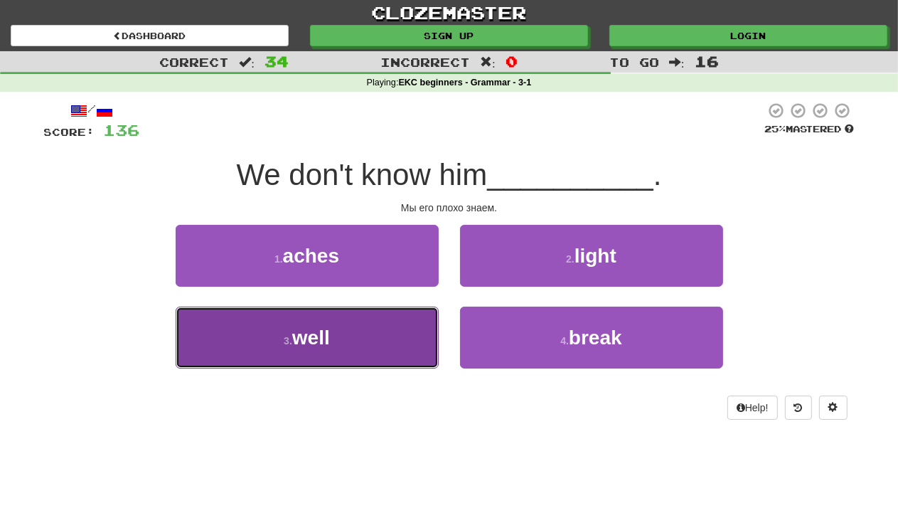
click at [307, 334] on span "well" at bounding box center [311, 338] width 38 height 22
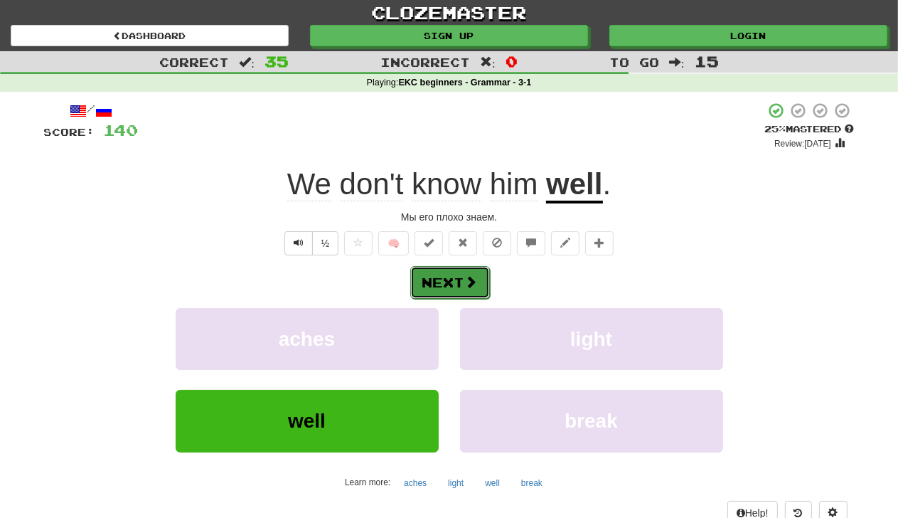
click at [460, 282] on button "Next" at bounding box center [450, 282] width 80 height 33
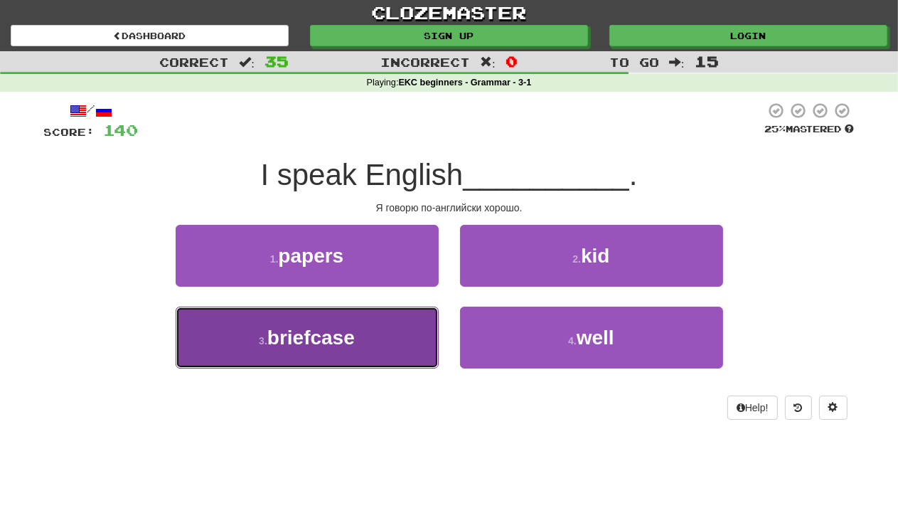
click at [314, 329] on span "briefcase" at bounding box center [310, 338] width 87 height 22
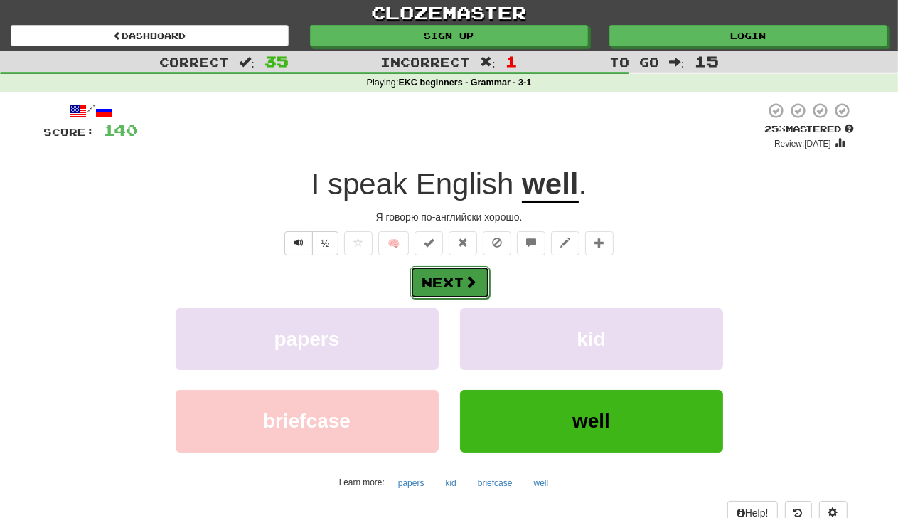
click at [467, 284] on span at bounding box center [471, 281] width 13 height 13
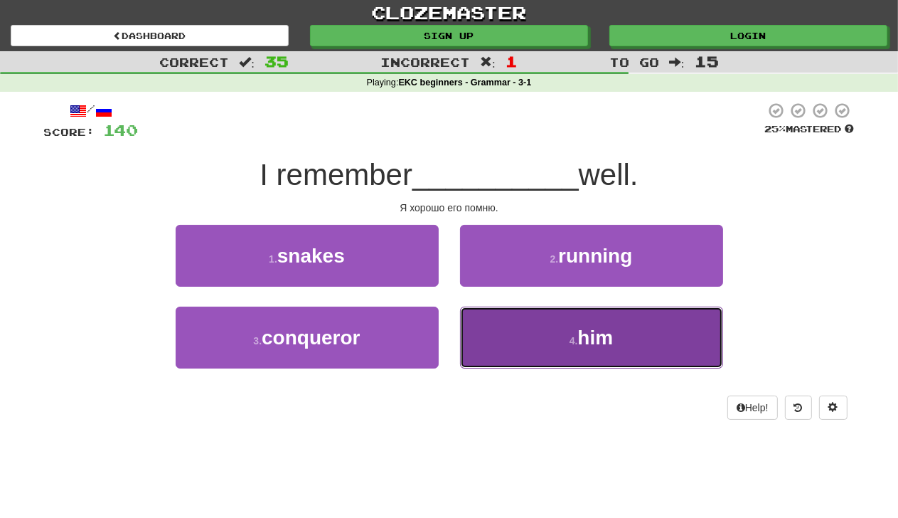
click at [605, 335] on span "him" at bounding box center [596, 338] width 36 height 22
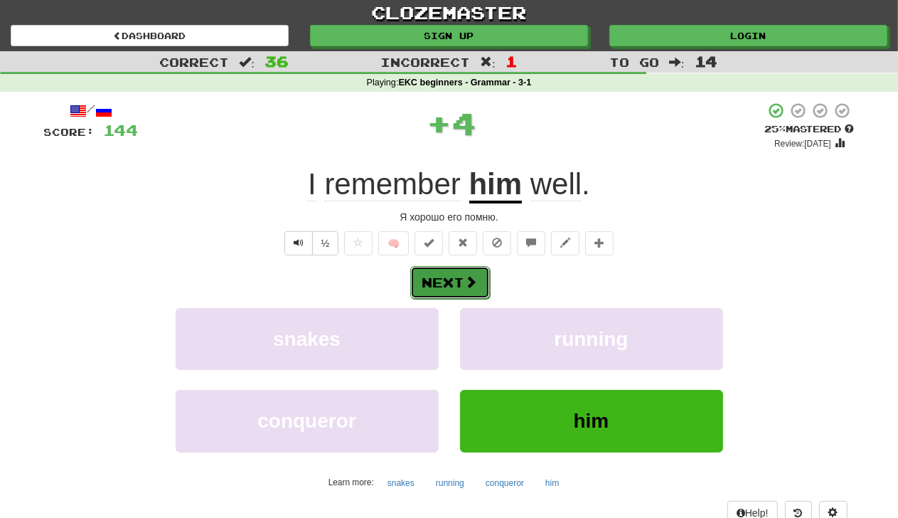
click at [445, 281] on button "Next" at bounding box center [450, 282] width 80 height 33
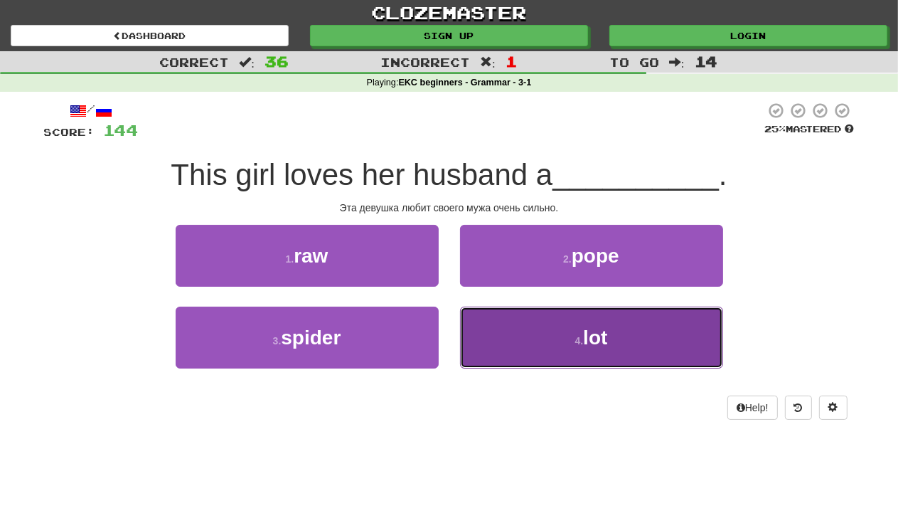
click at [606, 341] on span "lot" at bounding box center [595, 338] width 24 height 22
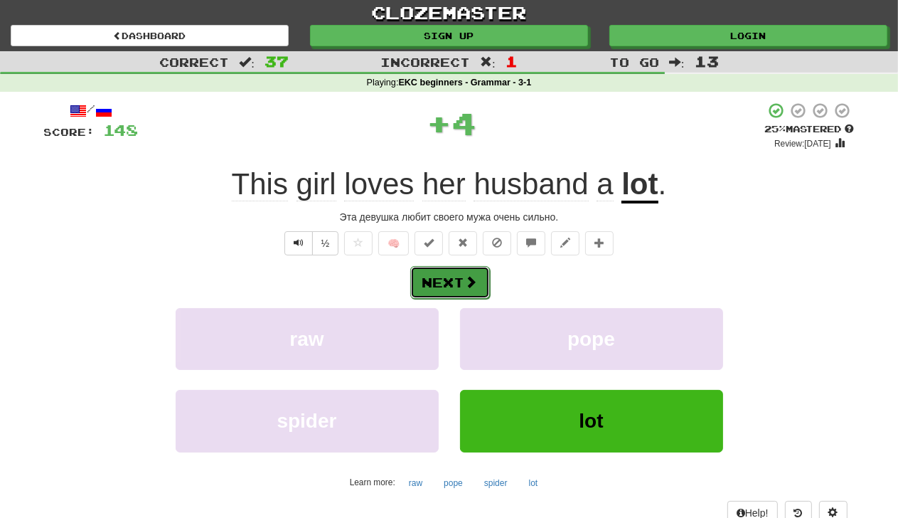
click at [450, 273] on button "Next" at bounding box center [450, 282] width 80 height 33
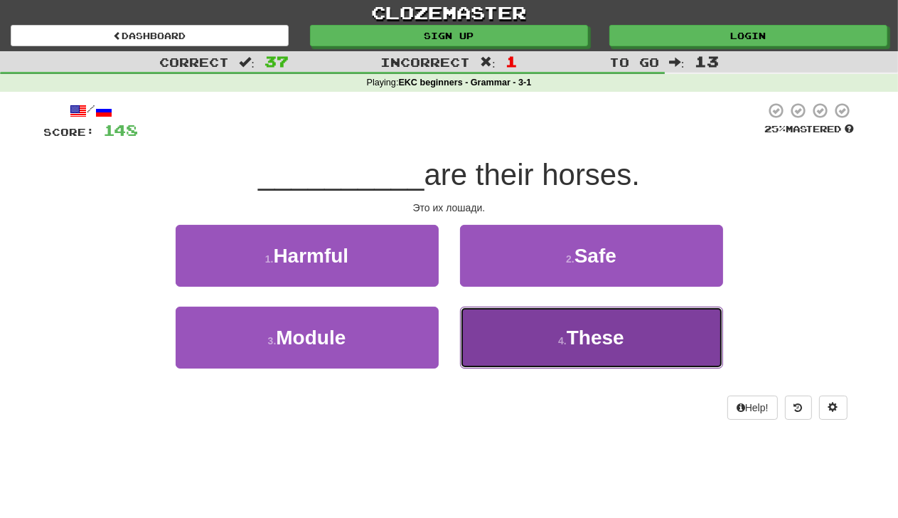
click at [597, 334] on span "These" at bounding box center [596, 338] width 58 height 22
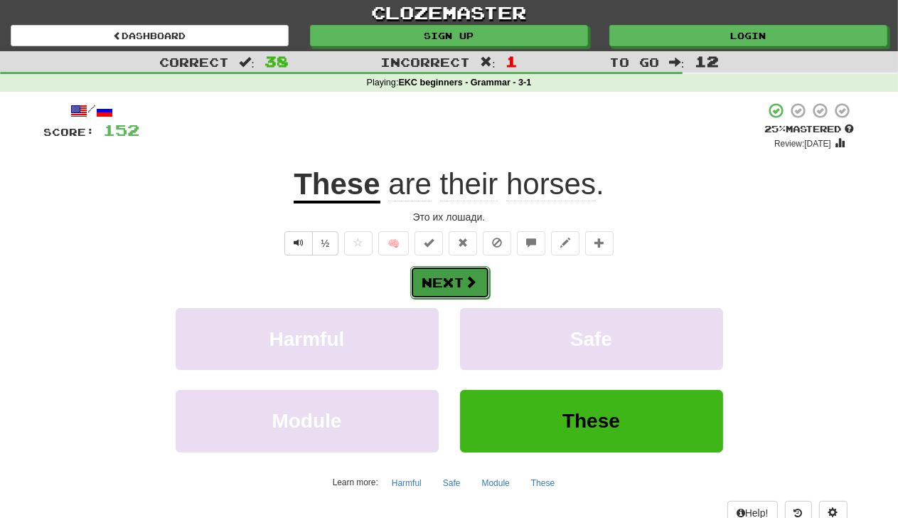
click at [443, 270] on button "Next" at bounding box center [450, 282] width 80 height 33
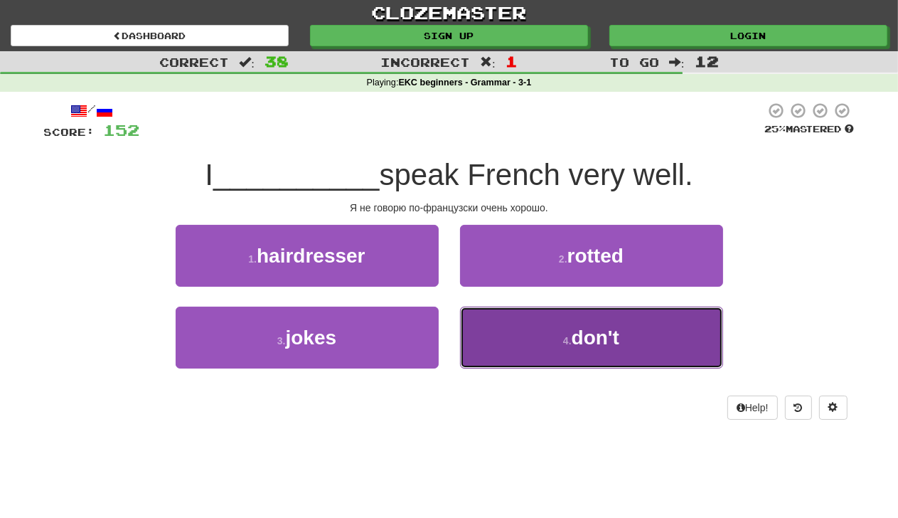
click at [623, 341] on button "4 . don't" at bounding box center [591, 338] width 263 height 62
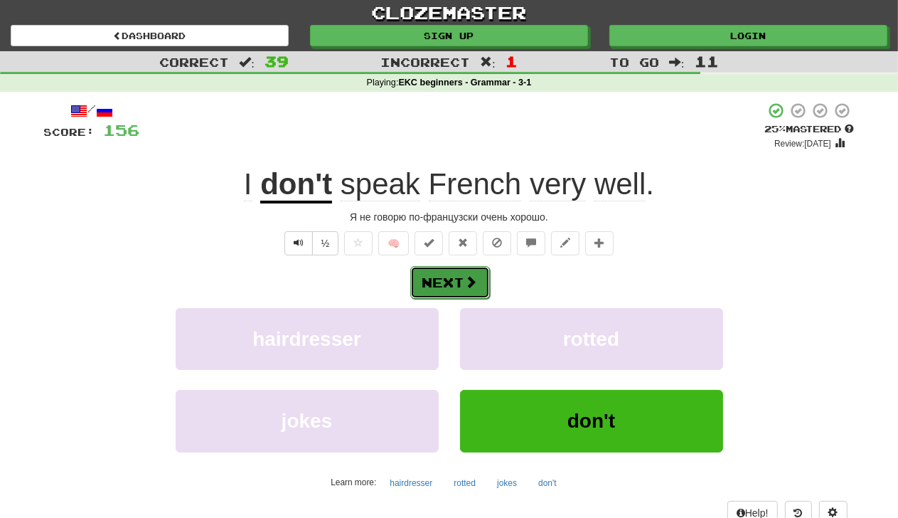
click at [445, 278] on button "Next" at bounding box center [450, 282] width 80 height 33
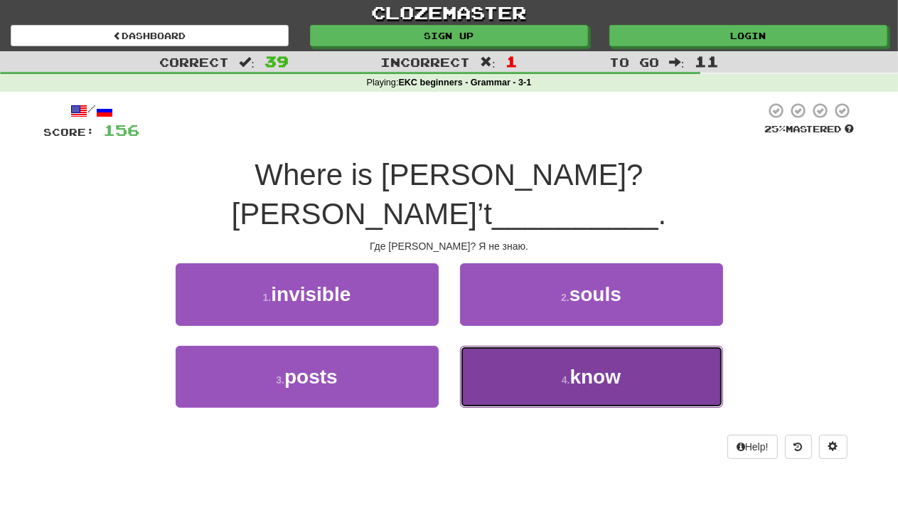
click at [598, 366] on span "know" at bounding box center [595, 377] width 51 height 22
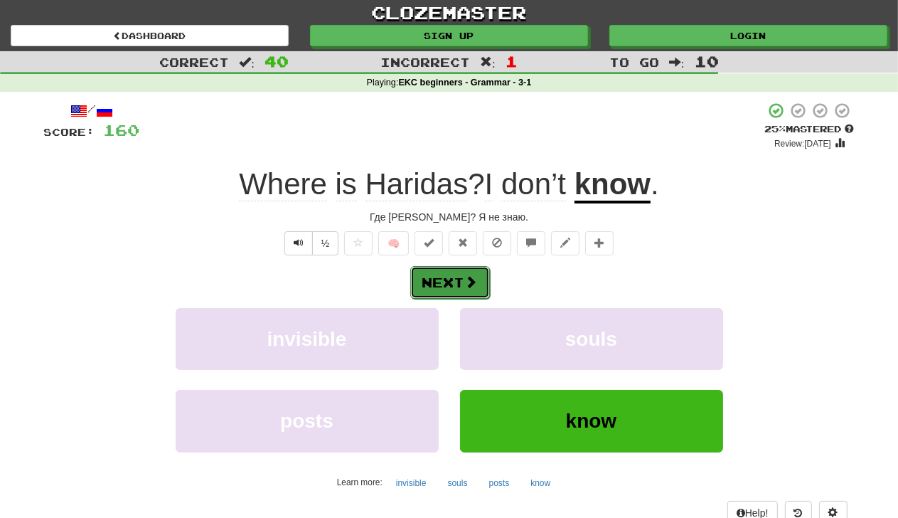
click at [450, 275] on button "Next" at bounding box center [450, 282] width 80 height 33
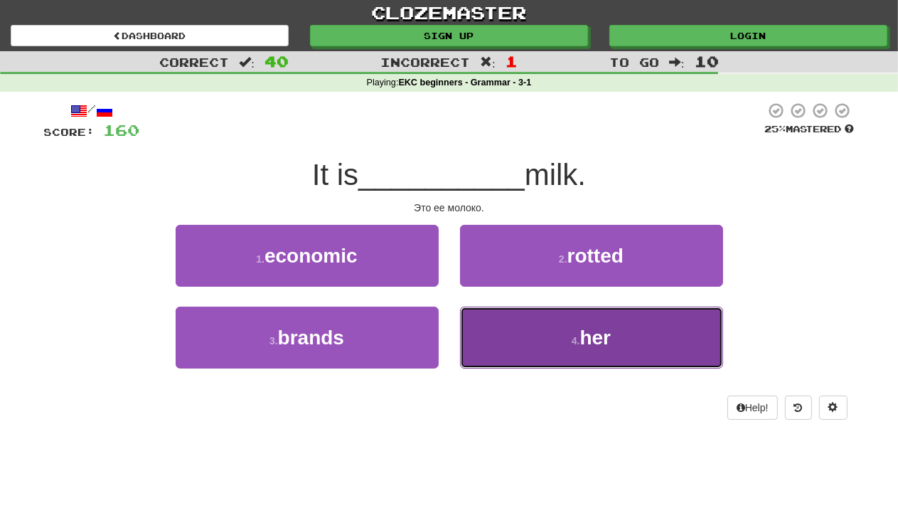
click at [588, 333] on span "her" at bounding box center [595, 338] width 31 height 22
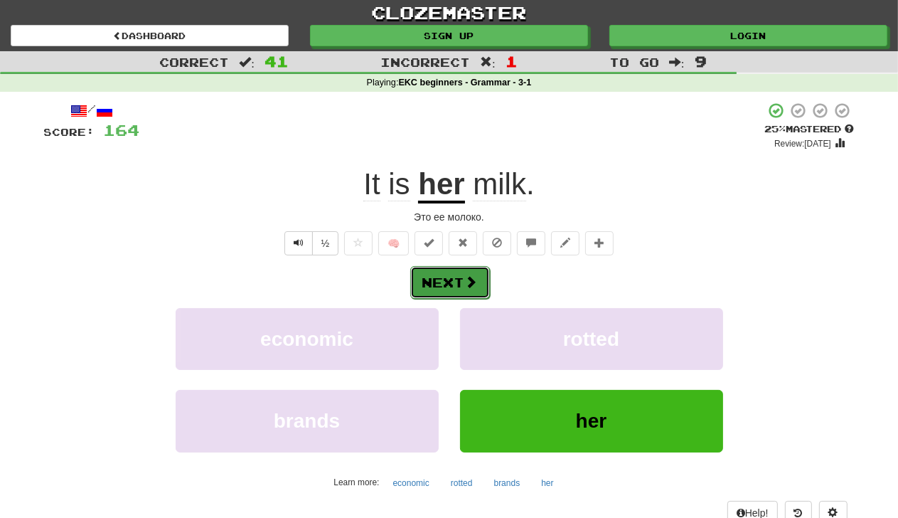
click at [457, 281] on button "Next" at bounding box center [450, 282] width 80 height 33
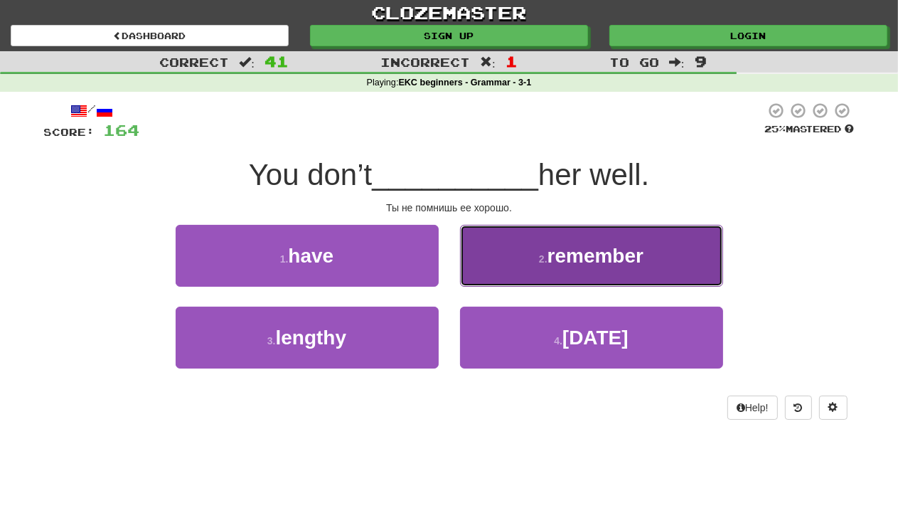
click at [617, 270] on button "2 . remember" at bounding box center [591, 256] width 263 height 62
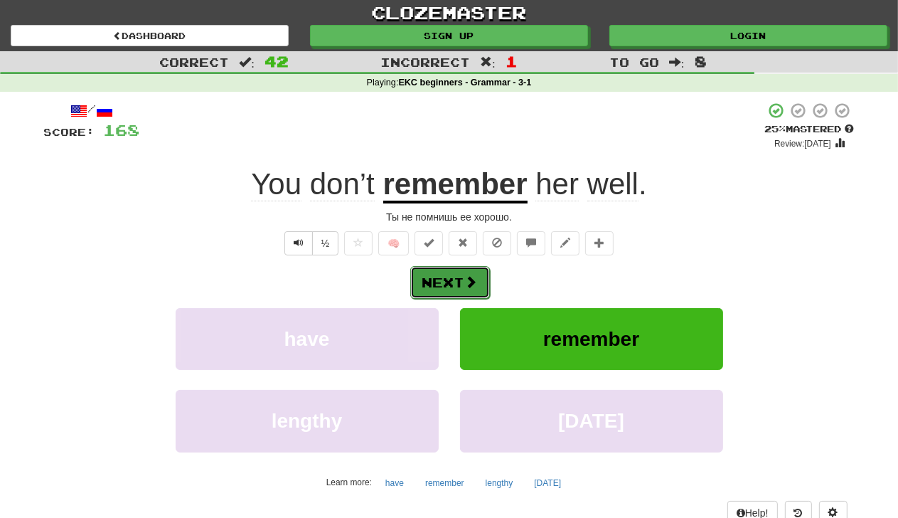
click at [451, 284] on button "Next" at bounding box center [450, 282] width 80 height 33
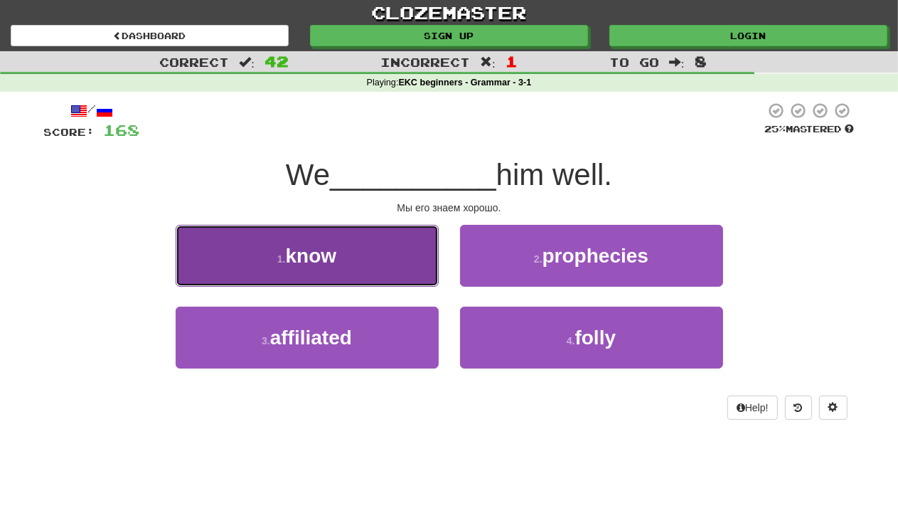
click at [302, 258] on span "know" at bounding box center [311, 256] width 51 height 22
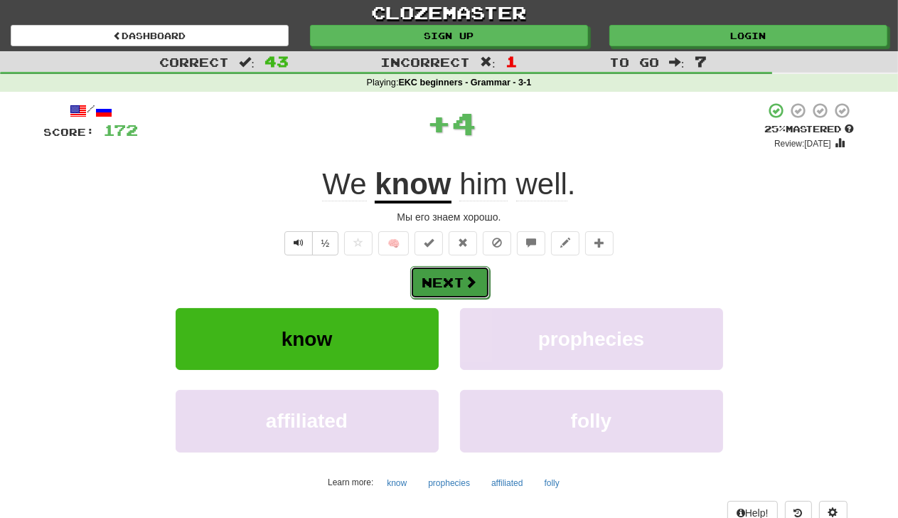
click at [445, 276] on button "Next" at bounding box center [450, 282] width 80 height 33
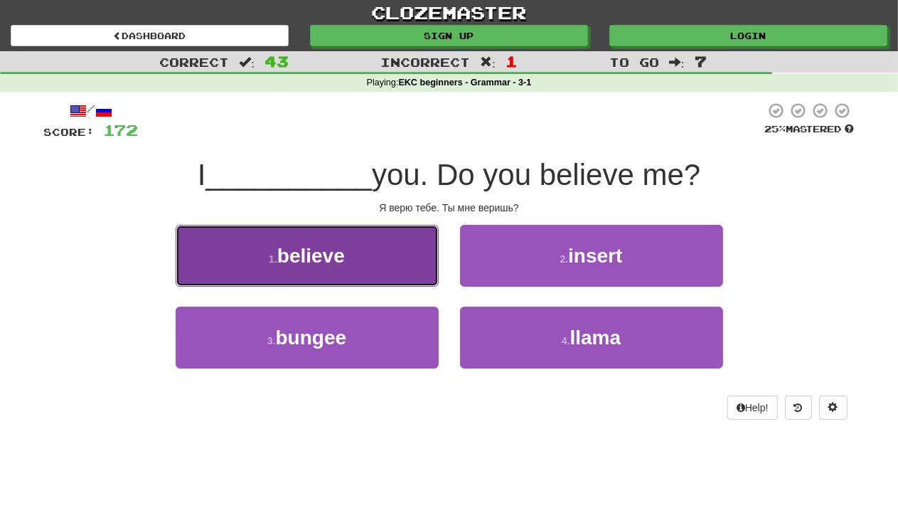
click at [389, 258] on button "1 . believe" at bounding box center [307, 256] width 263 height 62
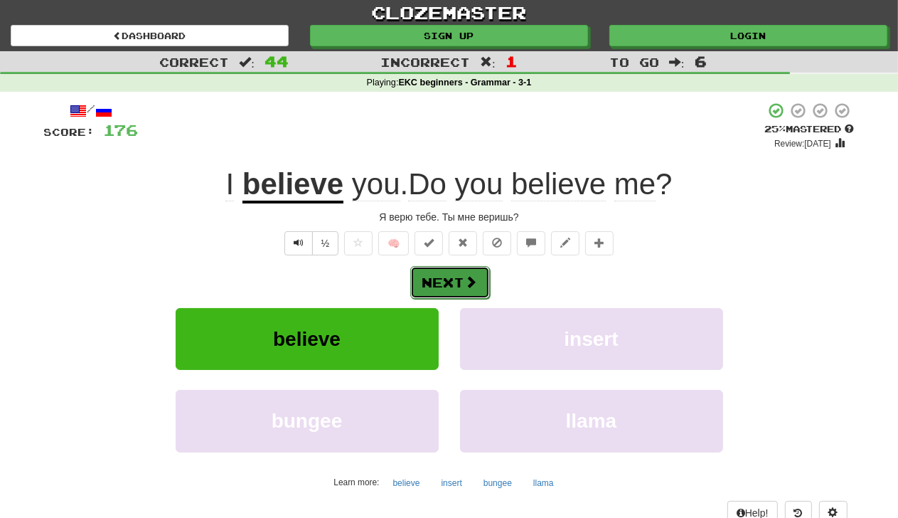
click at [486, 285] on button "Next" at bounding box center [450, 282] width 80 height 33
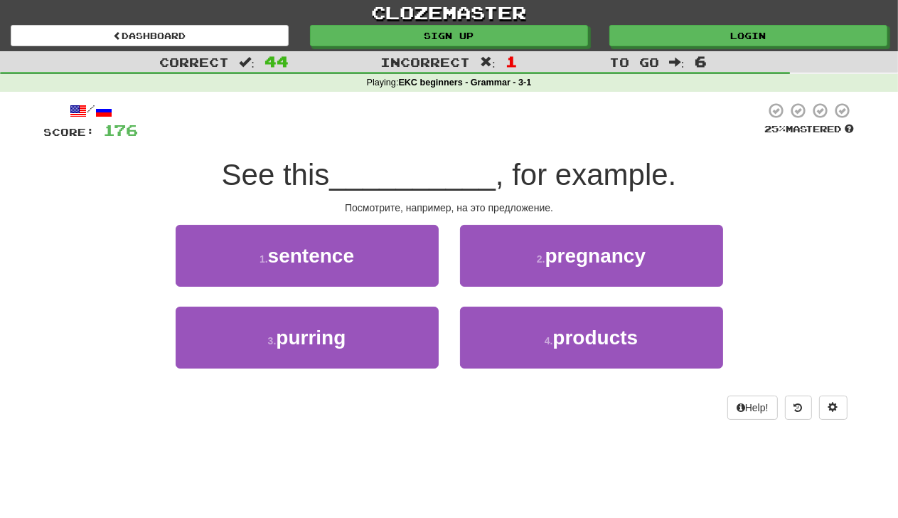
click at [320, 506] on div "clozemaster Dashboard Sign up Login Dashboard Correct : 44 Incorrect : 1 To go …" at bounding box center [449, 259] width 898 height 518
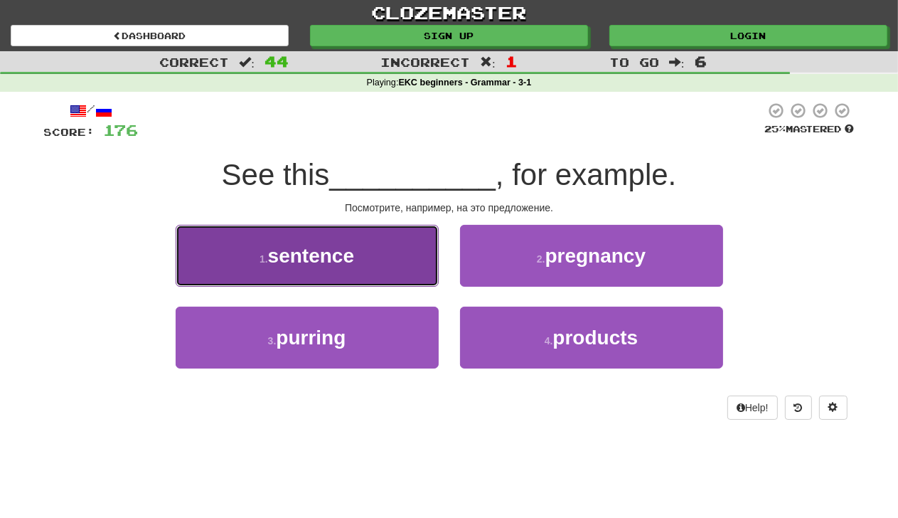
click at [341, 275] on button "1 . sentence" at bounding box center [307, 256] width 263 height 62
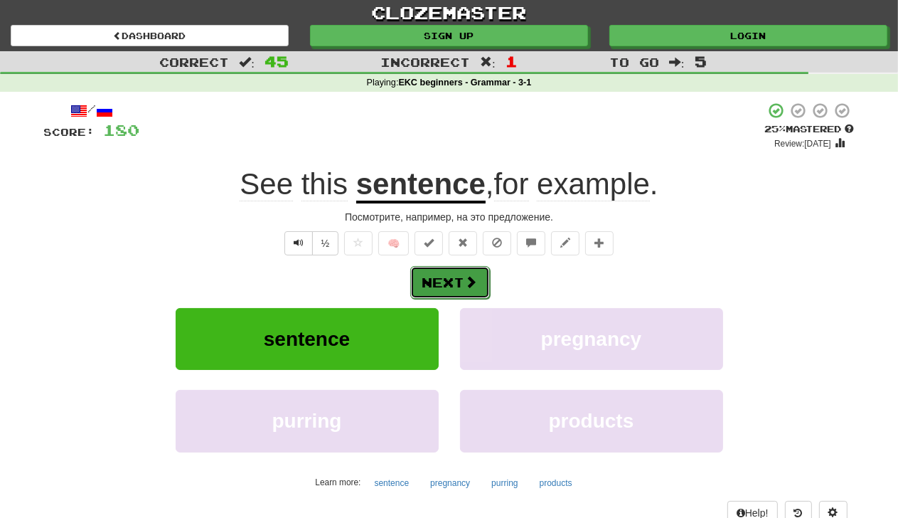
click at [462, 272] on button "Next" at bounding box center [450, 282] width 80 height 33
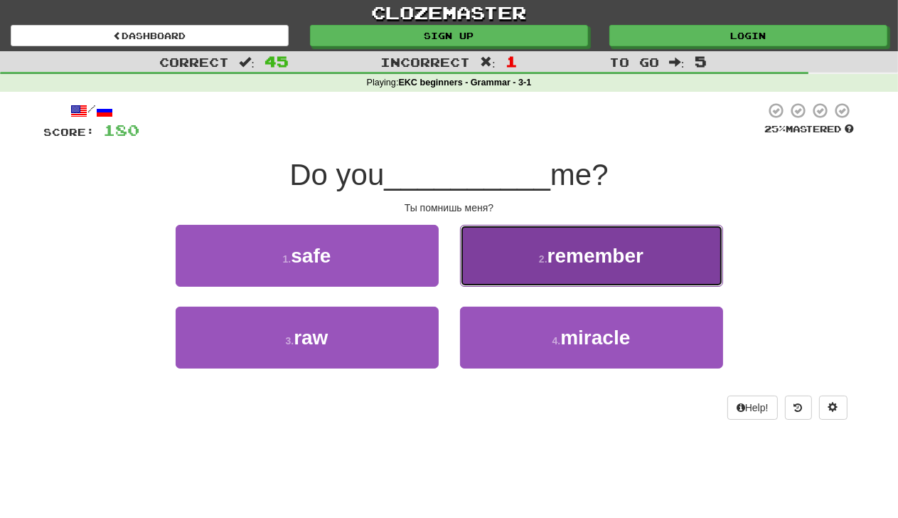
click at [632, 245] on span "remember" at bounding box center [596, 256] width 96 height 22
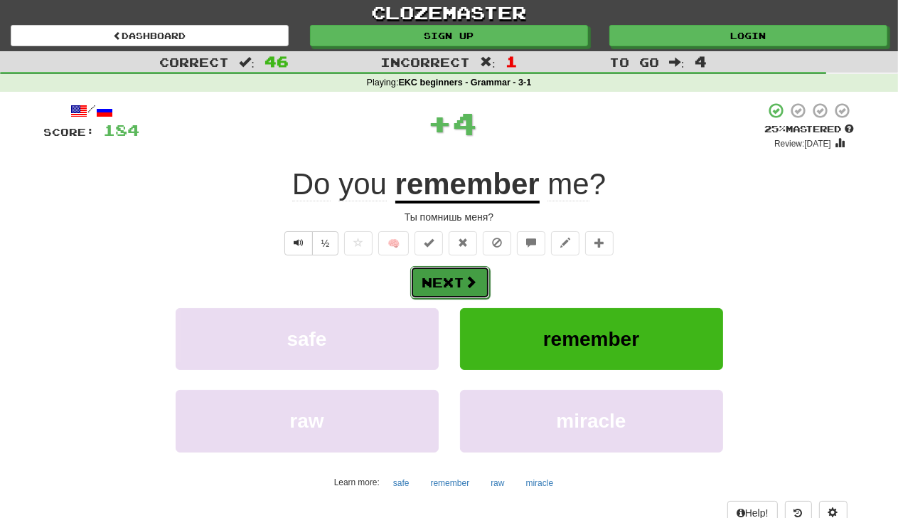
click at [443, 281] on button "Next" at bounding box center [450, 282] width 80 height 33
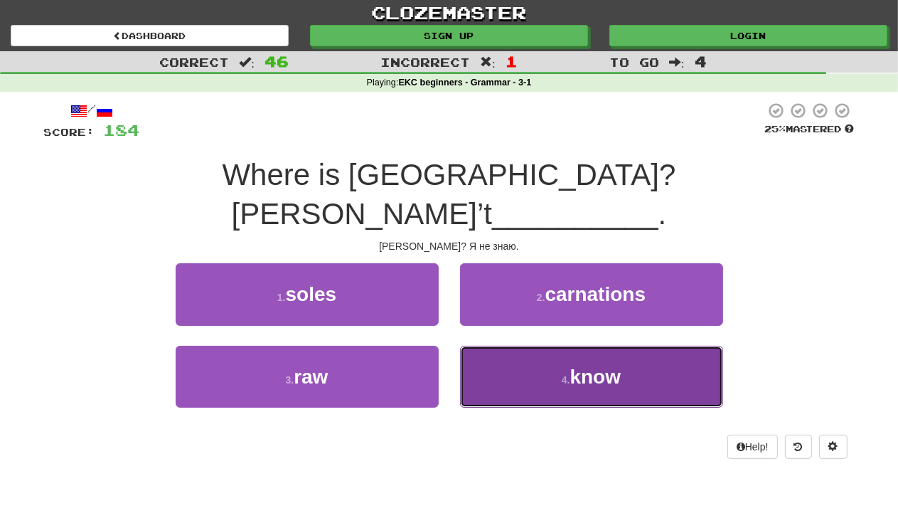
click at [603, 366] on span "know" at bounding box center [595, 377] width 51 height 22
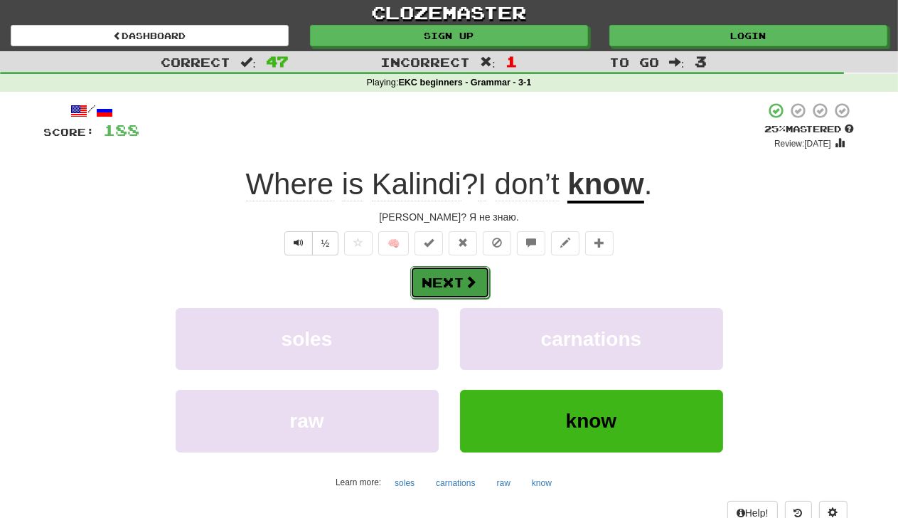
click at [463, 287] on button "Next" at bounding box center [450, 282] width 80 height 33
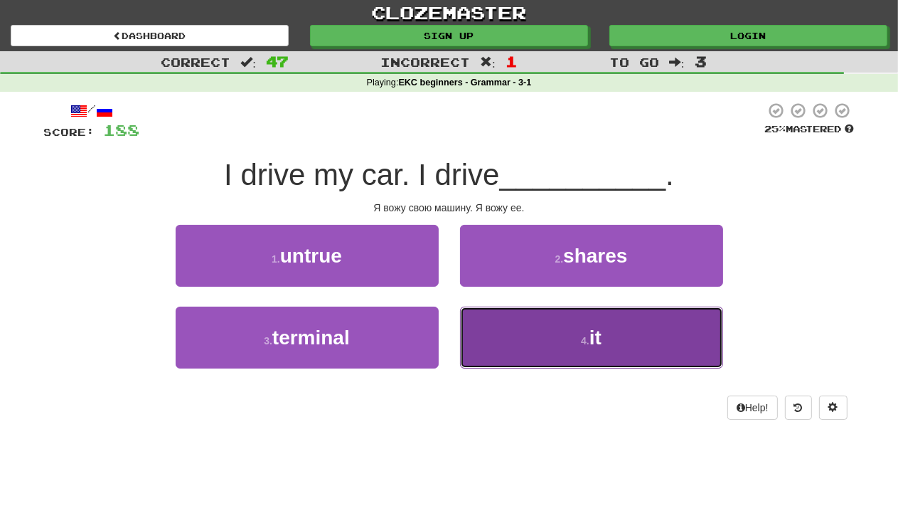
click at [583, 329] on button "4 . it" at bounding box center [591, 338] width 263 height 62
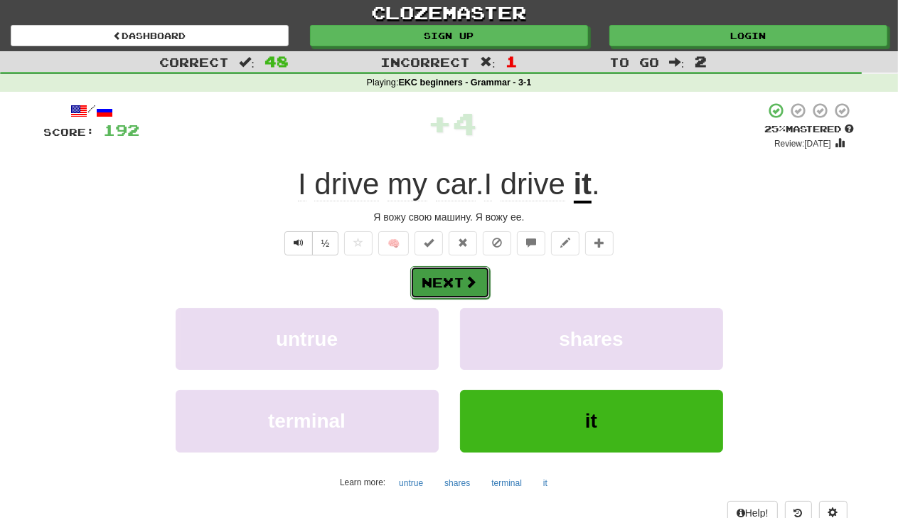
click at [448, 281] on button "Next" at bounding box center [450, 282] width 80 height 33
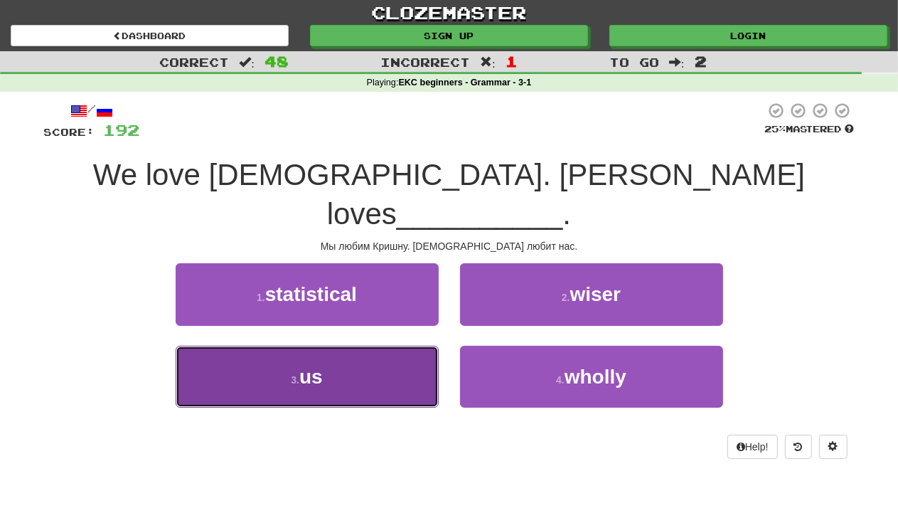
click at [329, 346] on button "3 . us" at bounding box center [307, 377] width 263 height 62
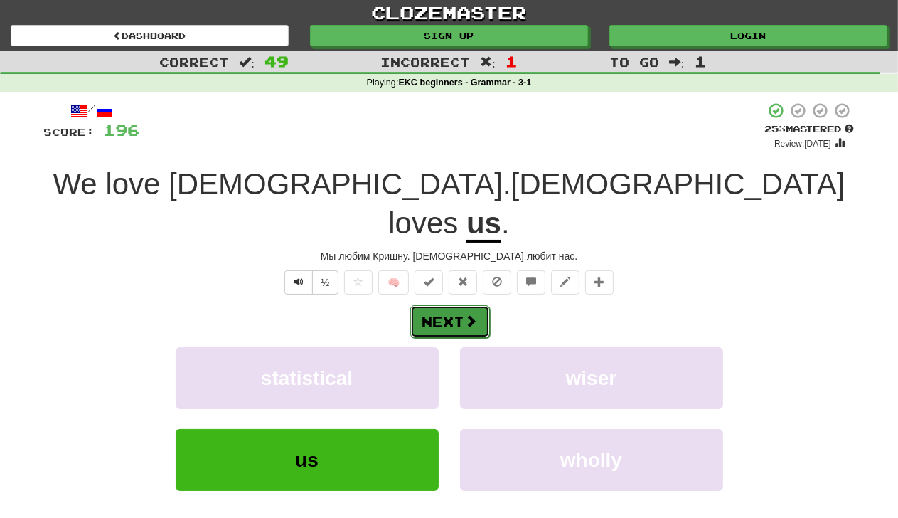
click at [458, 305] on button "Next" at bounding box center [450, 321] width 80 height 33
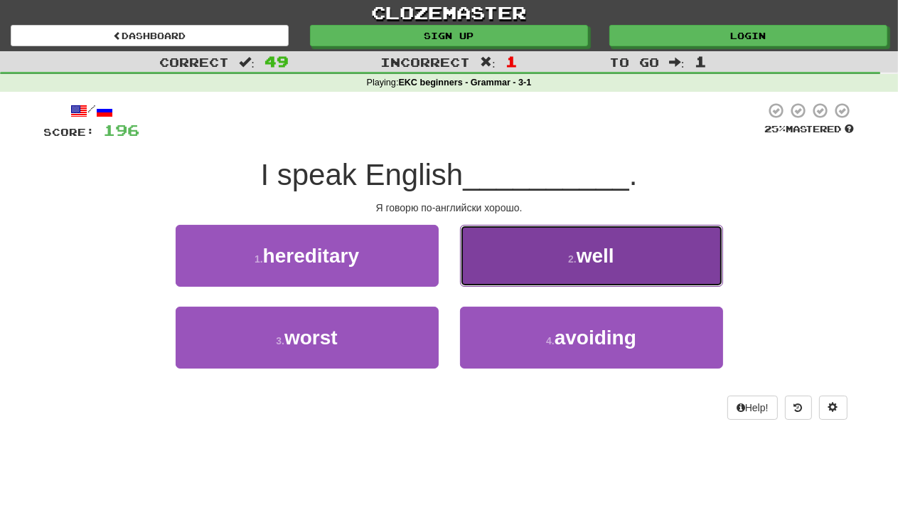
click at [605, 251] on span "well" at bounding box center [596, 256] width 38 height 22
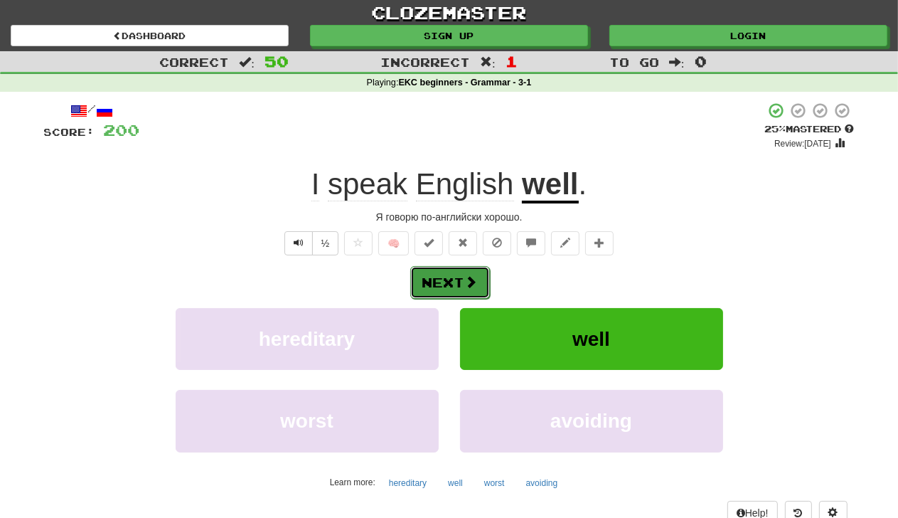
click at [461, 289] on button "Next" at bounding box center [450, 282] width 80 height 33
